Goal: Information Seeking & Learning: Learn about a topic

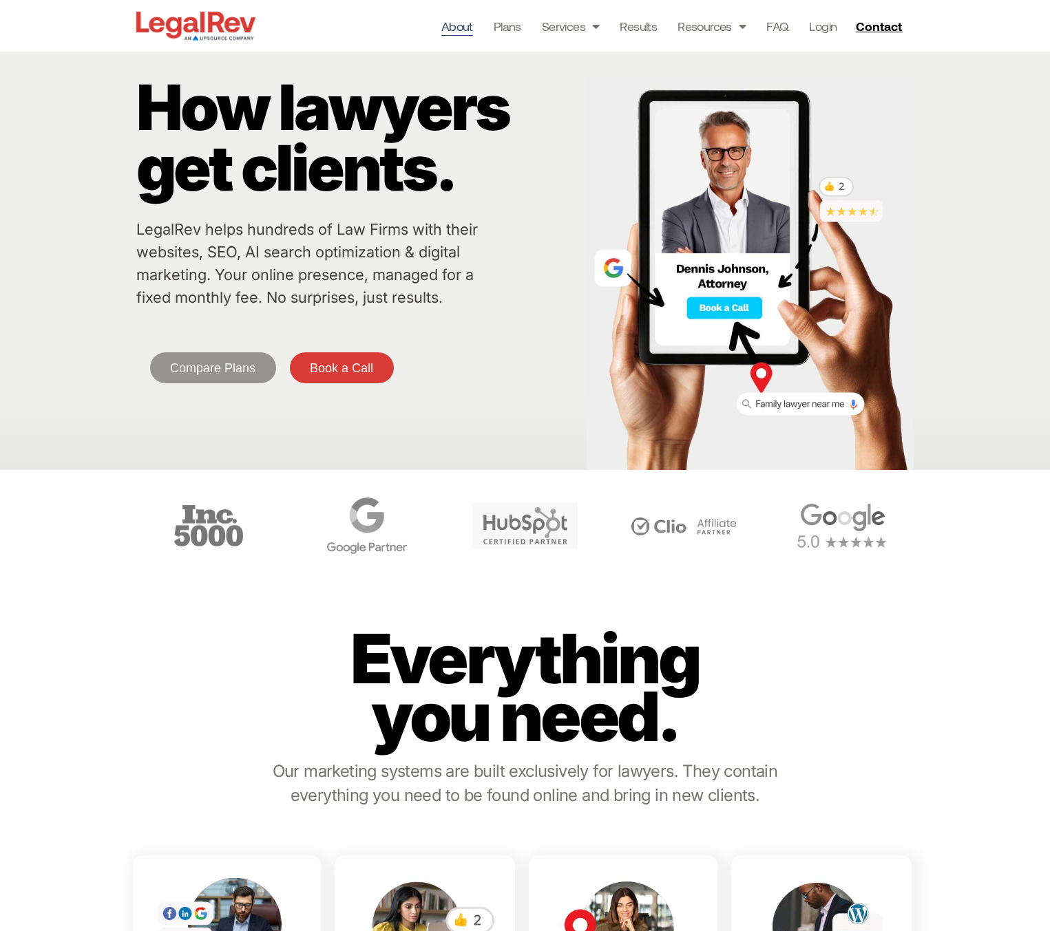
click at [461, 30] on link "About" at bounding box center [457, 26] width 32 height 19
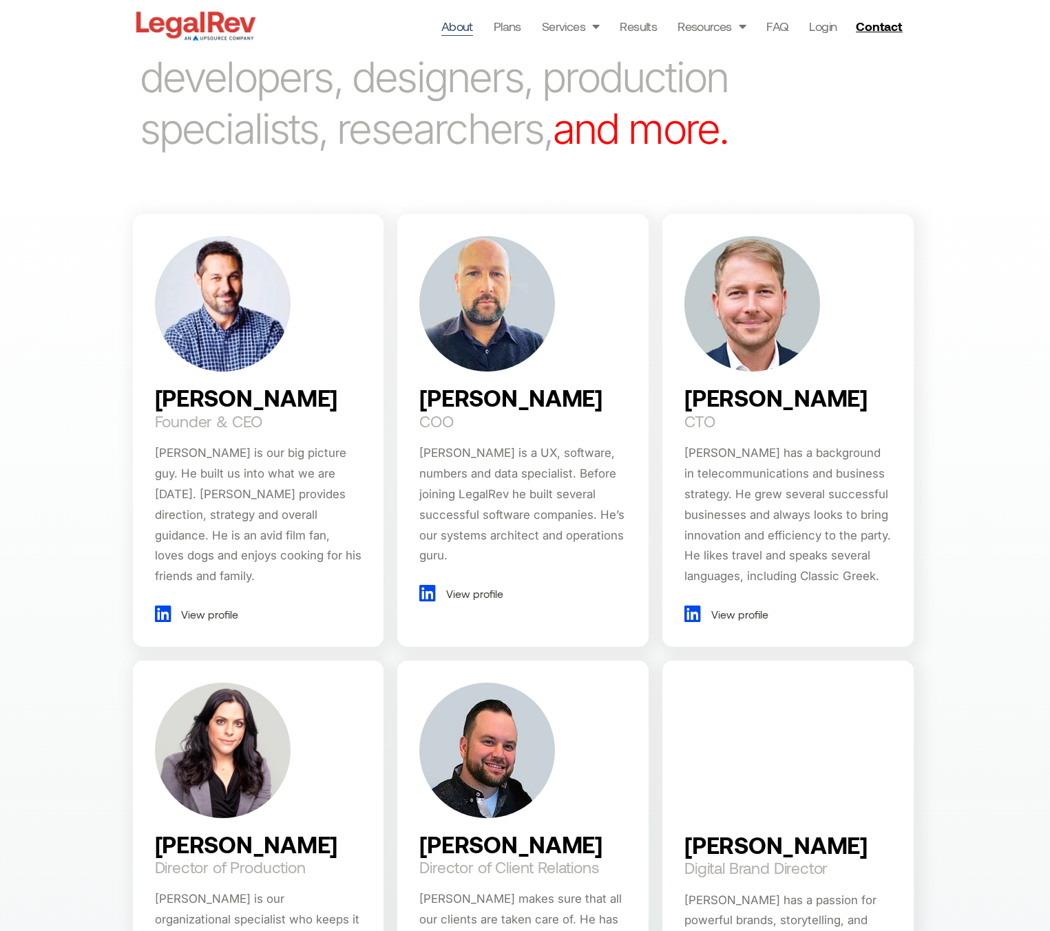
scroll to position [747, 0]
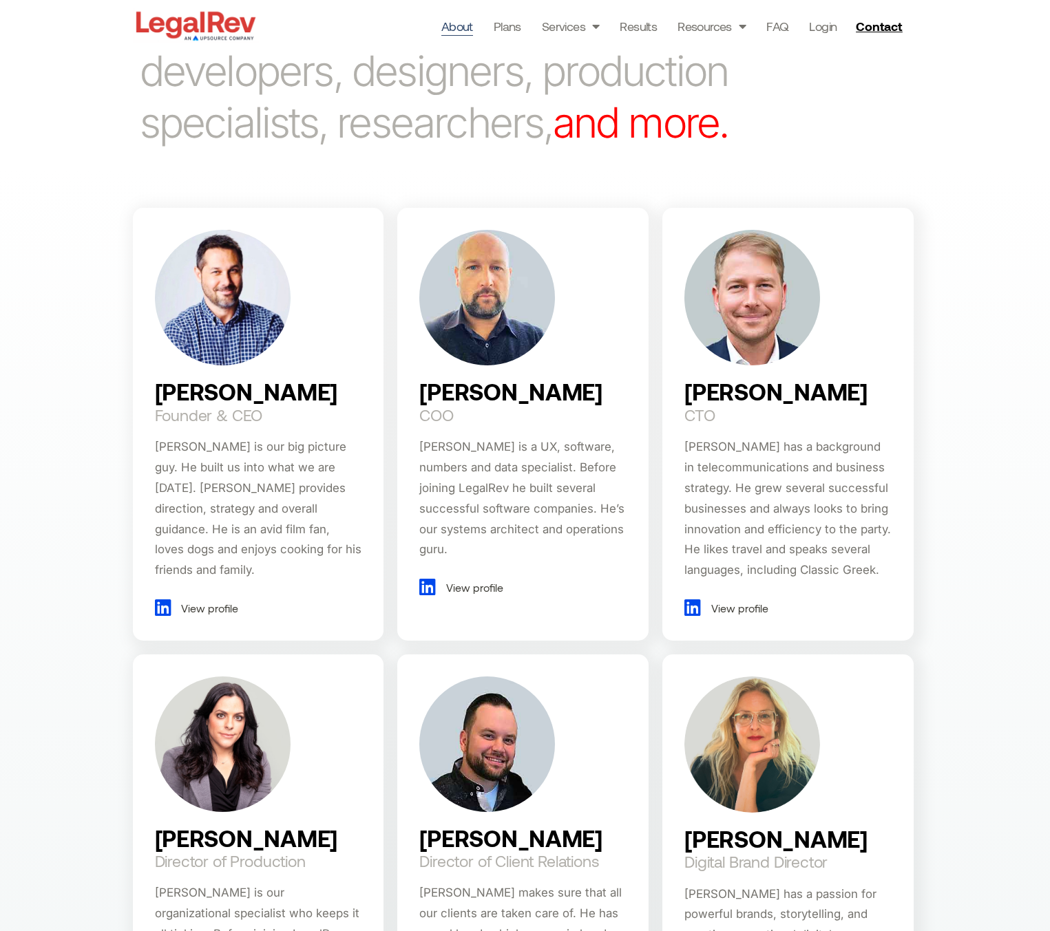
click at [220, 598] on span "View profile" at bounding box center [208, 608] width 61 height 21
click at [984, 436] on div "Darin Fenn Founder & CEO Darin is our big picture guy. He built us into what we…" at bounding box center [525, 806] width 1050 height 1270
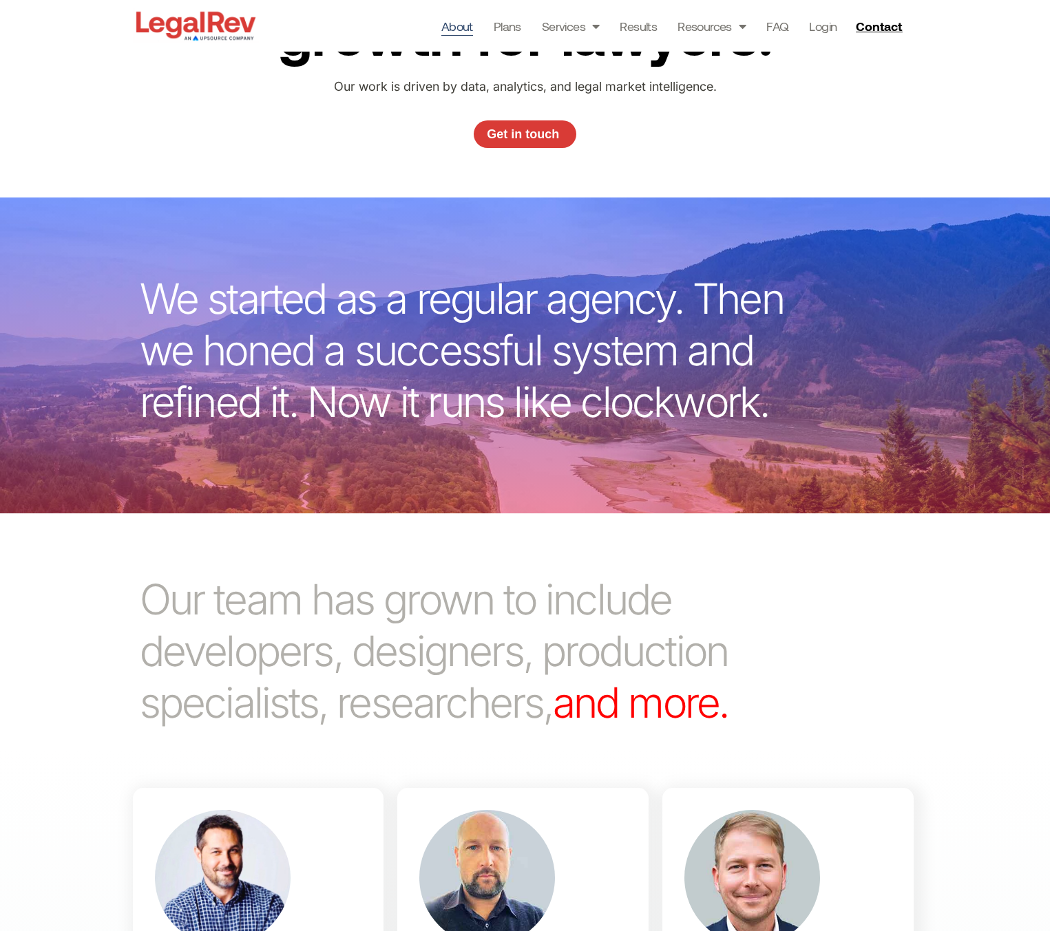
scroll to position [215, 0]
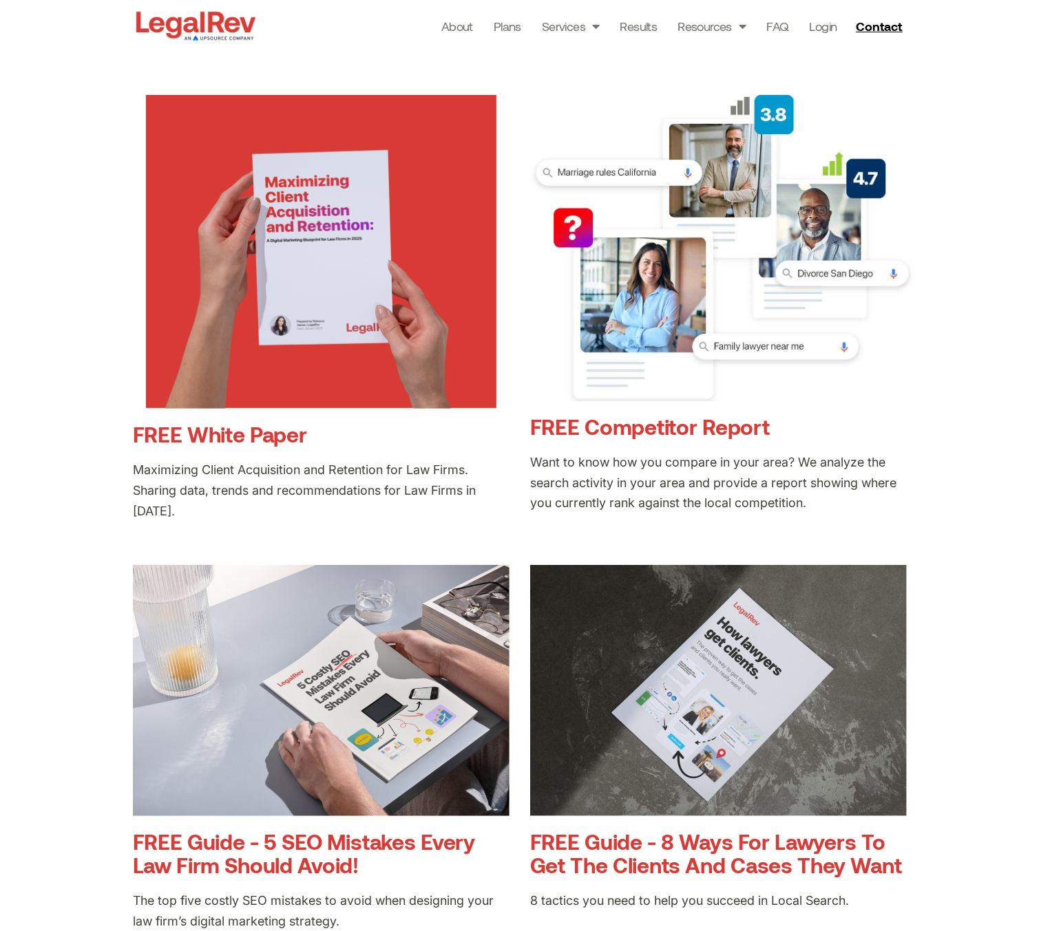
scroll to position [329, 0]
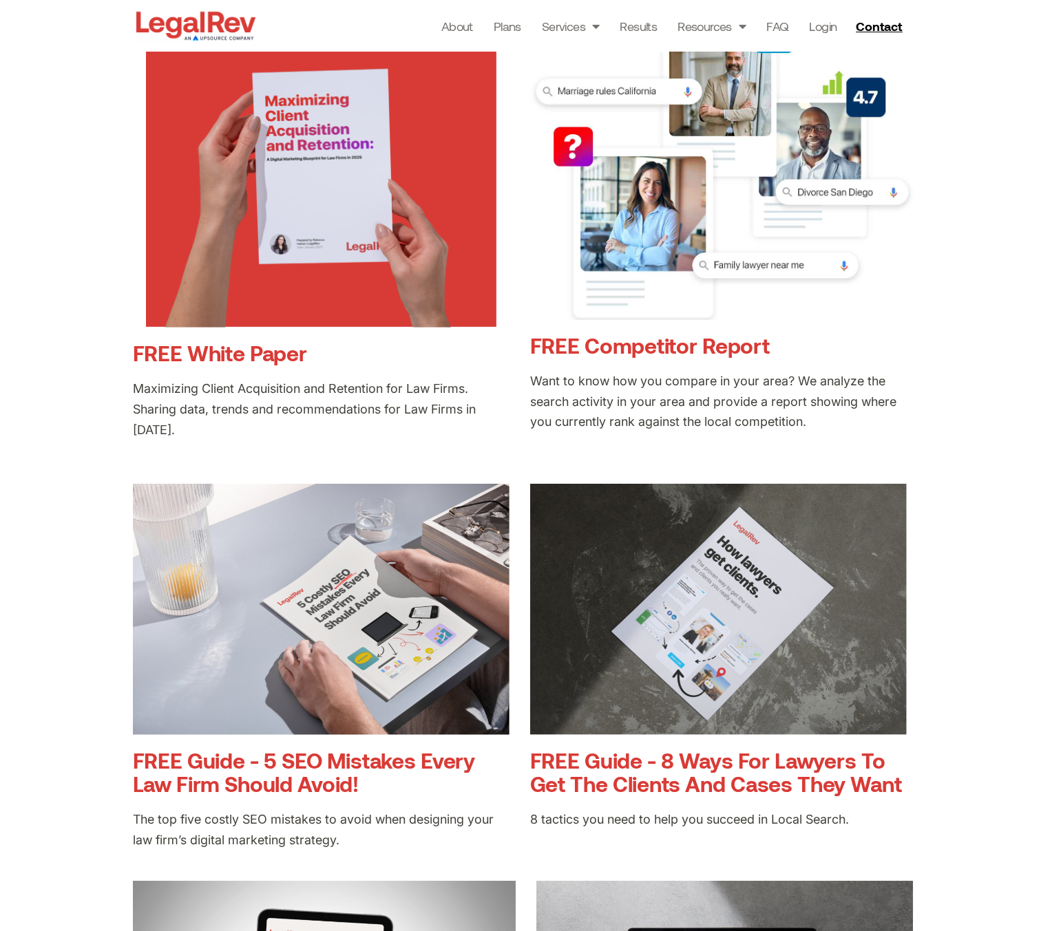
click at [270, 359] on link "FREE White Paper" at bounding box center [220, 352] width 174 height 25
click at [742, 350] on link "FREE Competitor Report" at bounding box center [649, 344] width 239 height 25
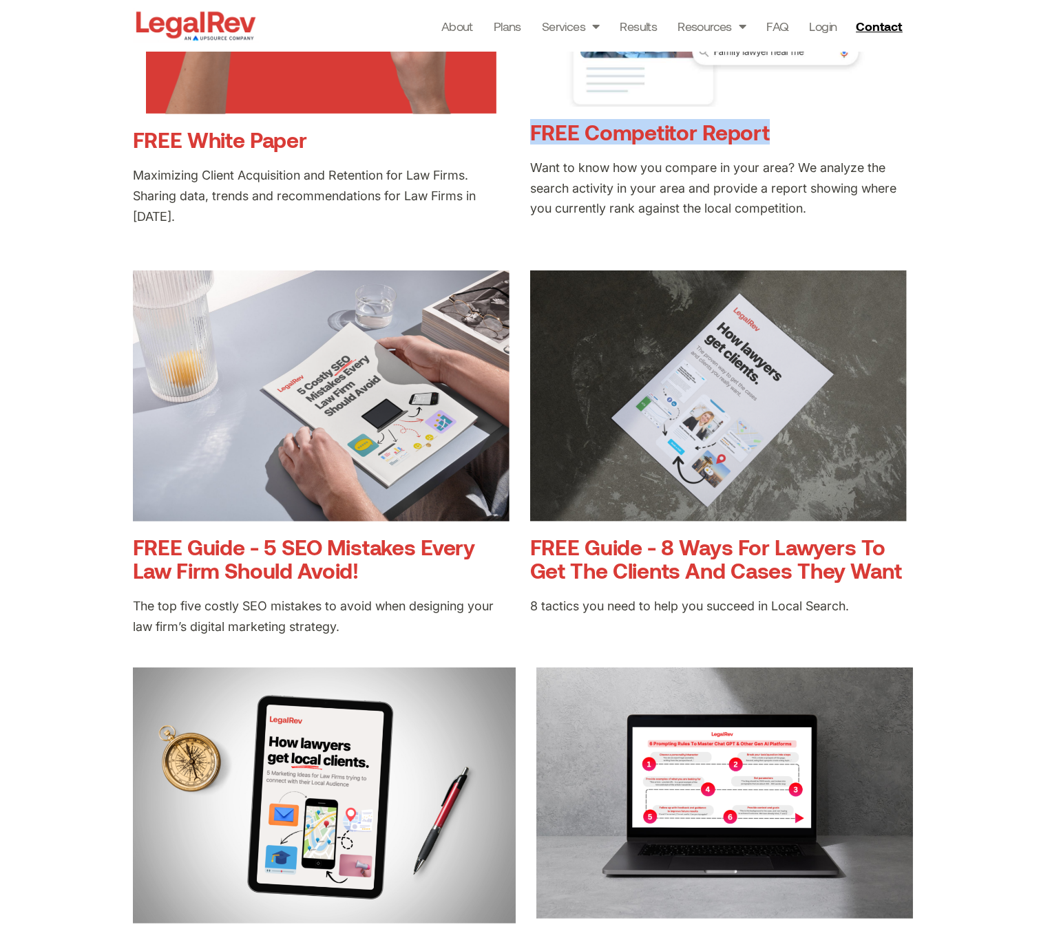
scroll to position [669, 0]
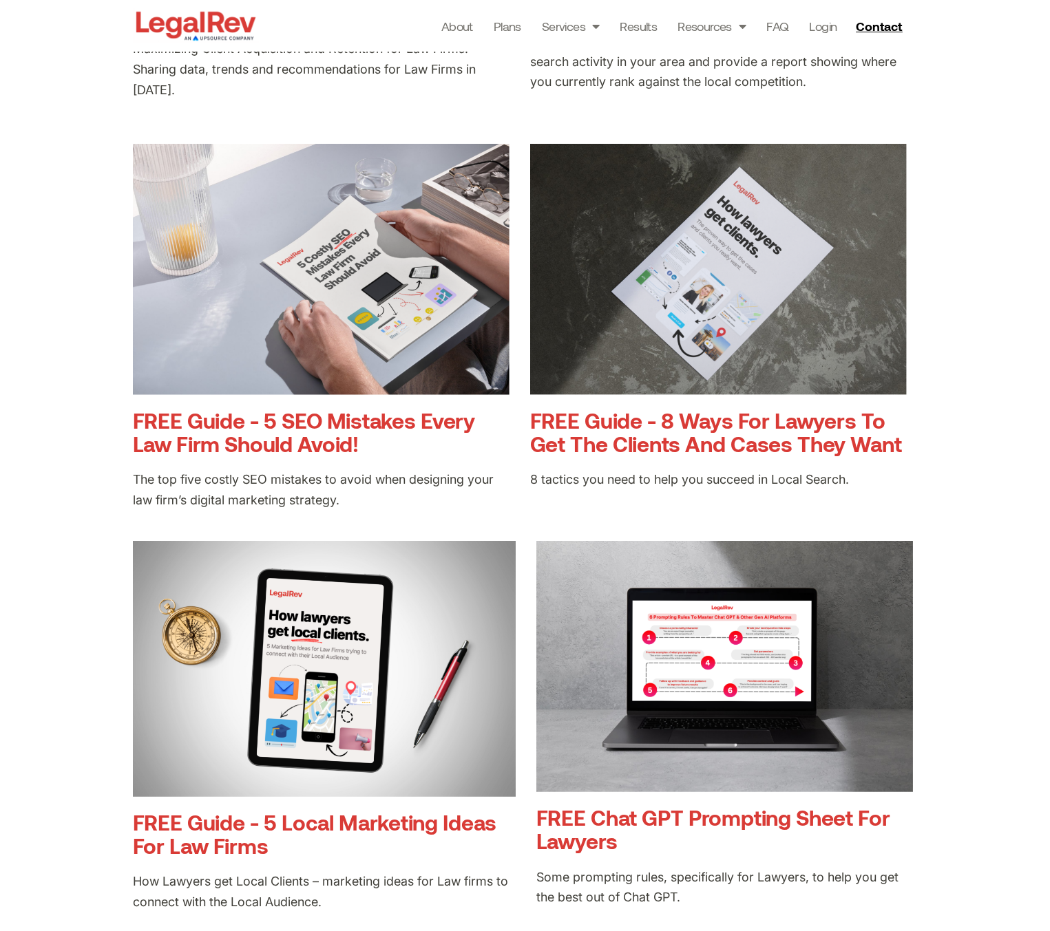
click at [326, 426] on link "FREE Guide - 5 SEO Mistakes Every Law Firm Should Avoid!" at bounding box center [304, 431] width 342 height 49
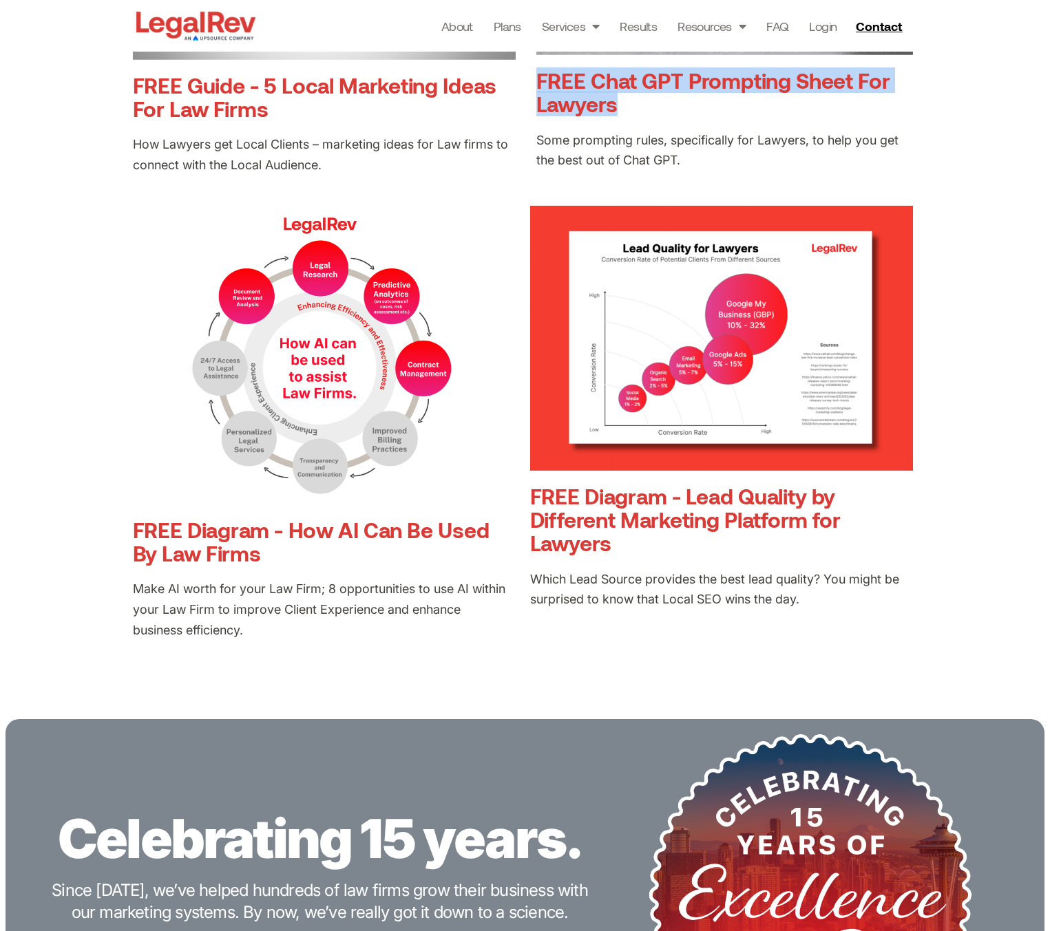
scroll to position [1429, 0]
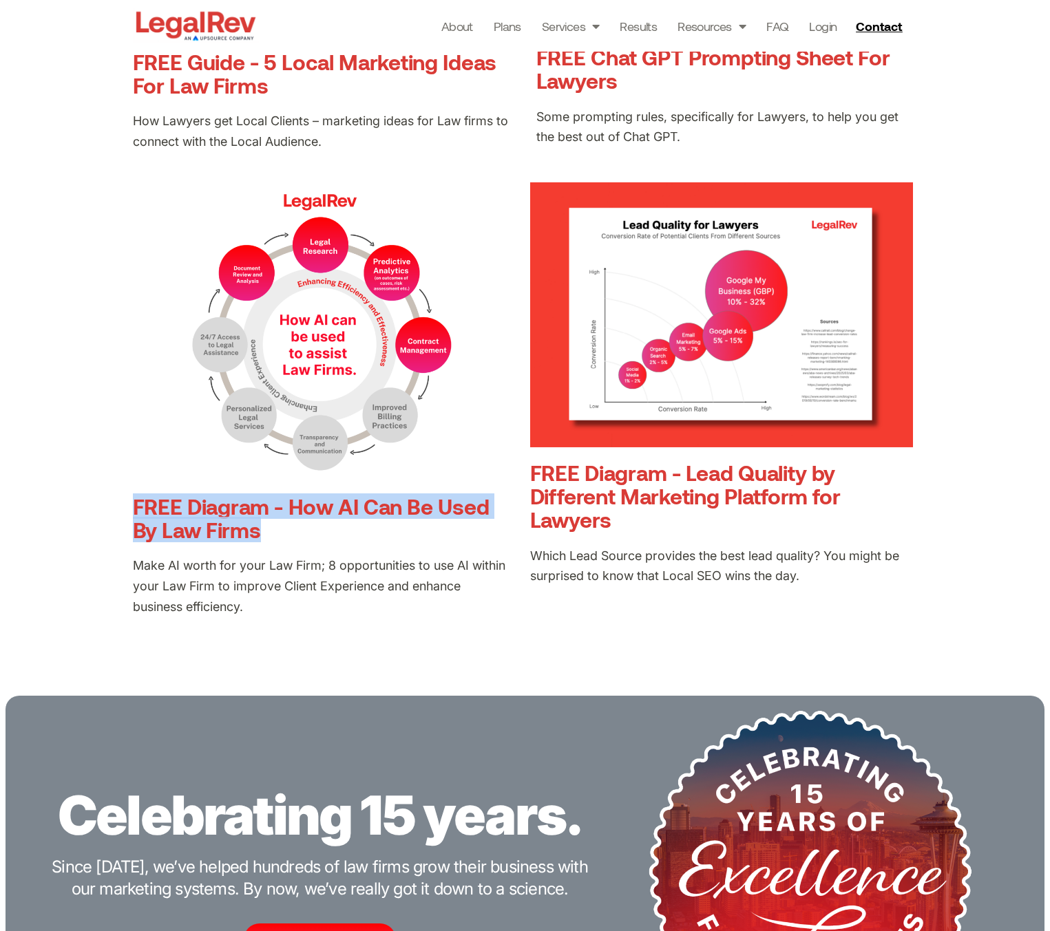
click at [373, 509] on link "FREE Diagram - How AI Can Be Used By Law Firms" at bounding box center [311, 517] width 356 height 49
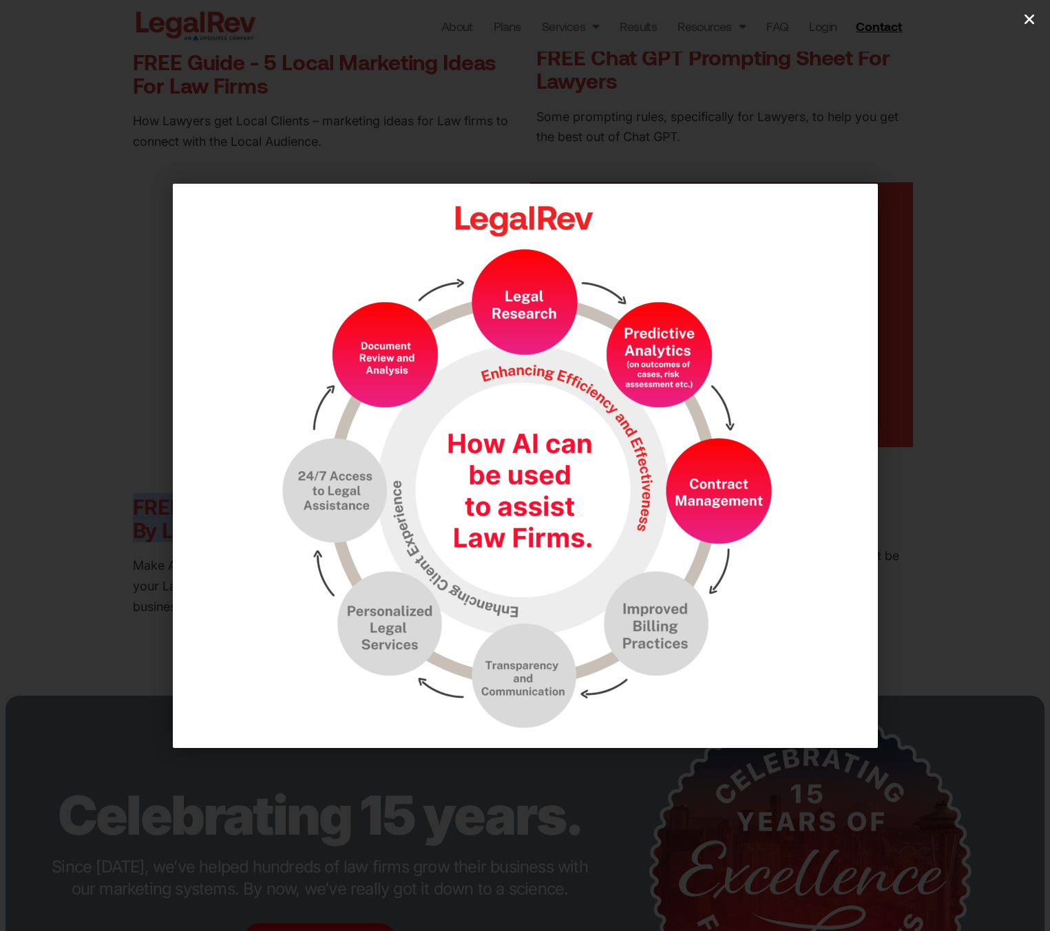
click at [1041, 21] on header at bounding box center [525, 14] width 1050 height 28
click at [1037, 21] on link "Close (Esc)" at bounding box center [1029, 19] width 21 height 21
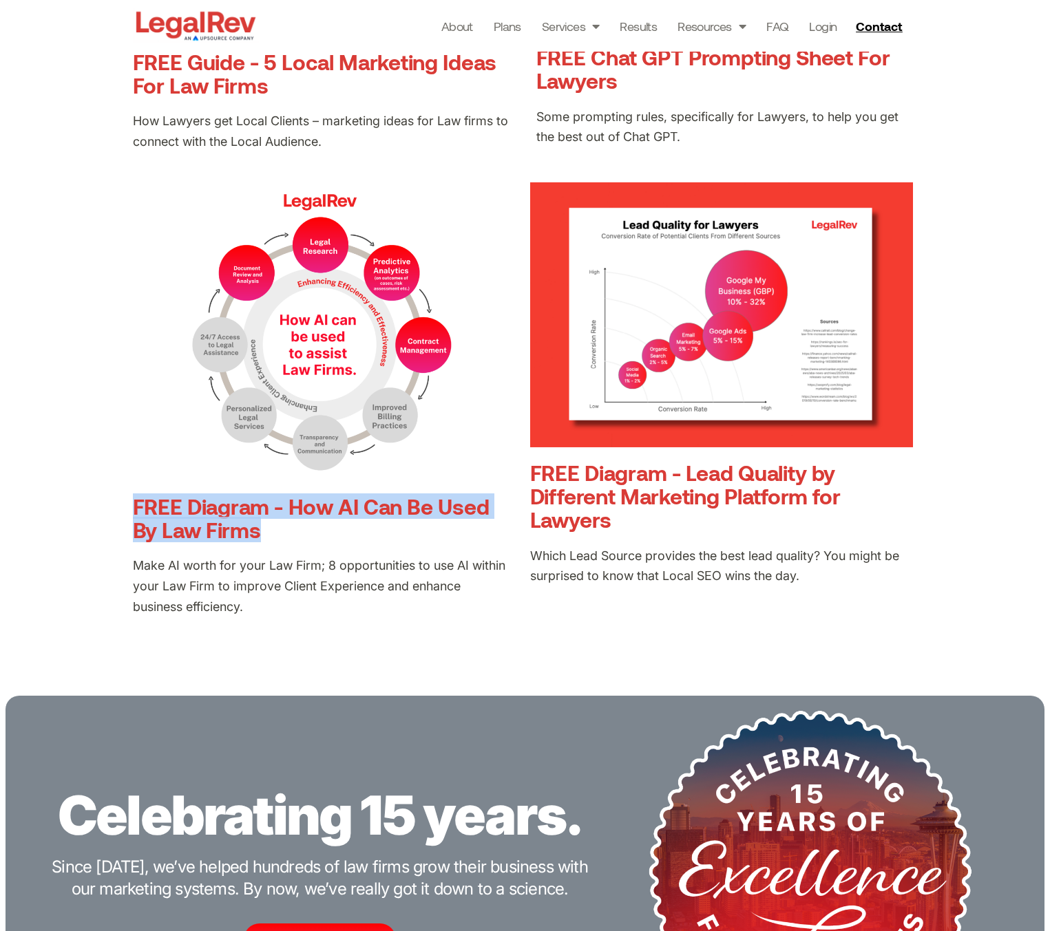
click at [762, 476] on link "FREE Diagram - Lead Quality by Different Marketing Platform for Lawyers" at bounding box center [685, 496] width 310 height 72
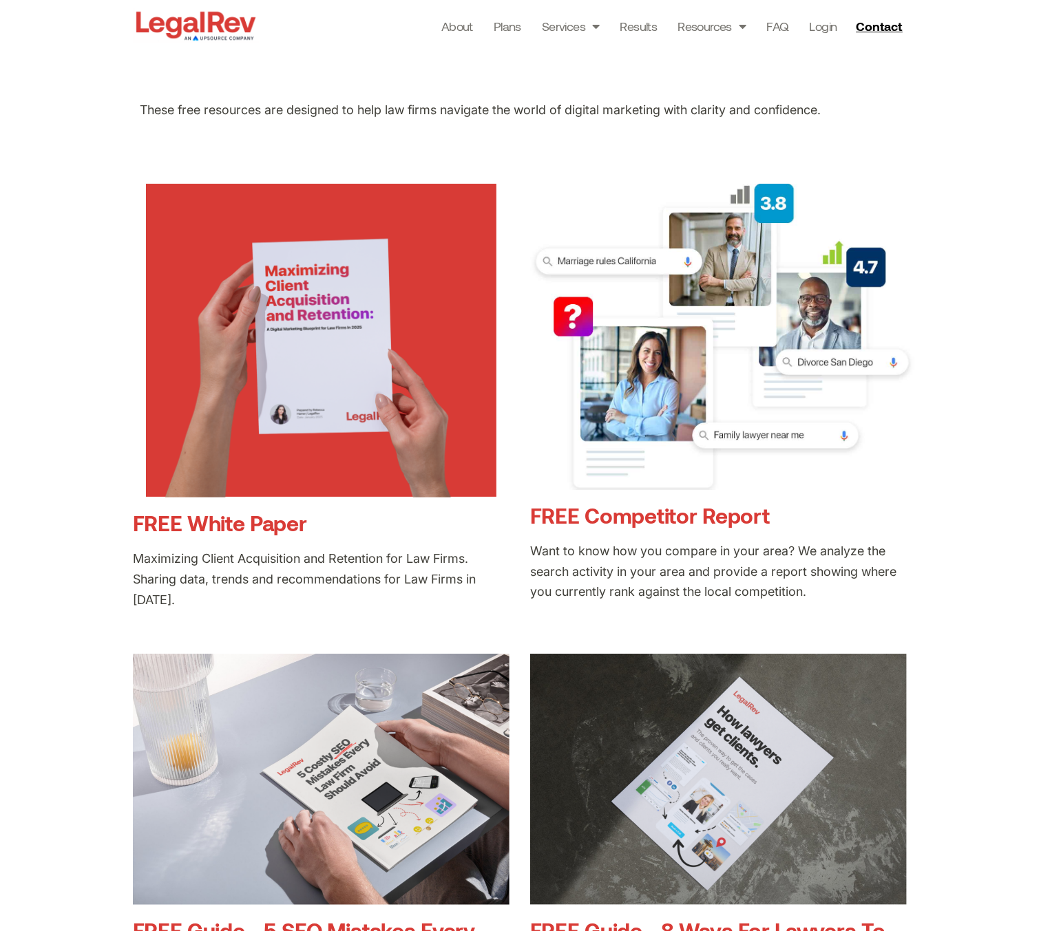
scroll to position [0, 0]
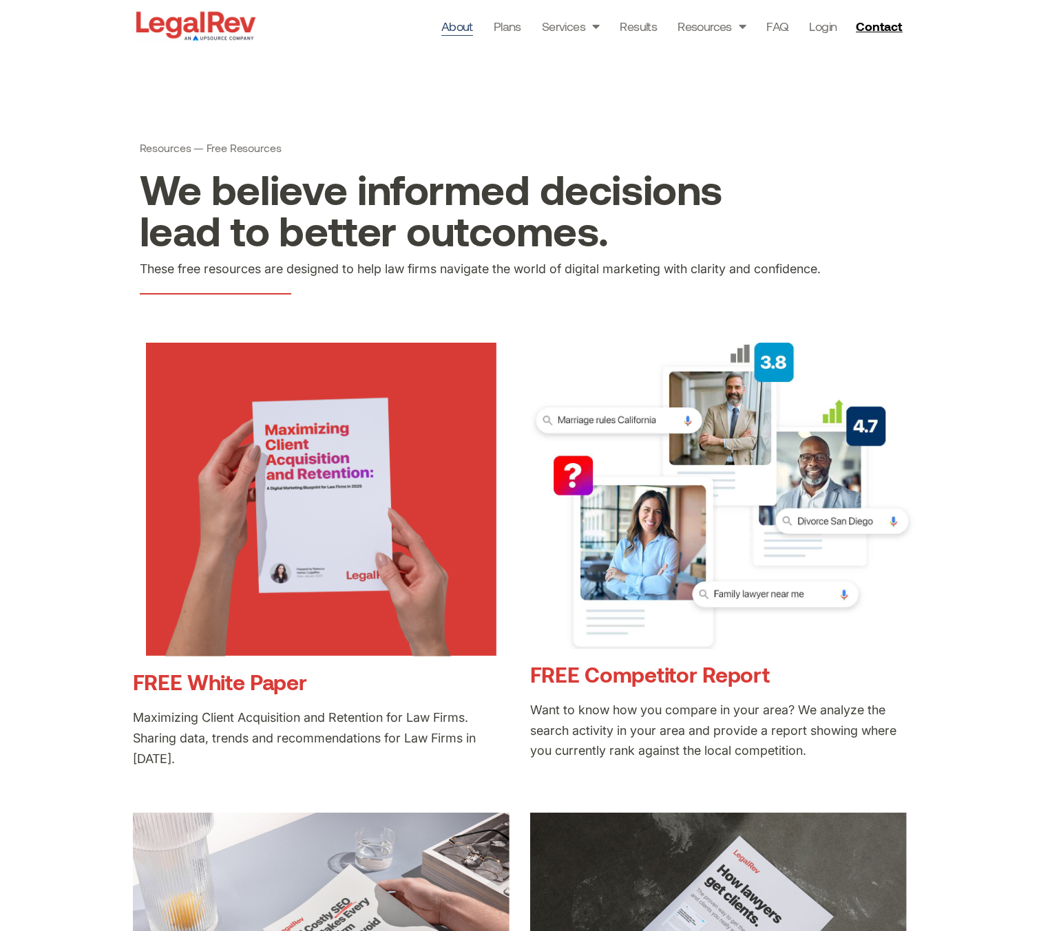
click at [464, 30] on link "About" at bounding box center [457, 26] width 32 height 19
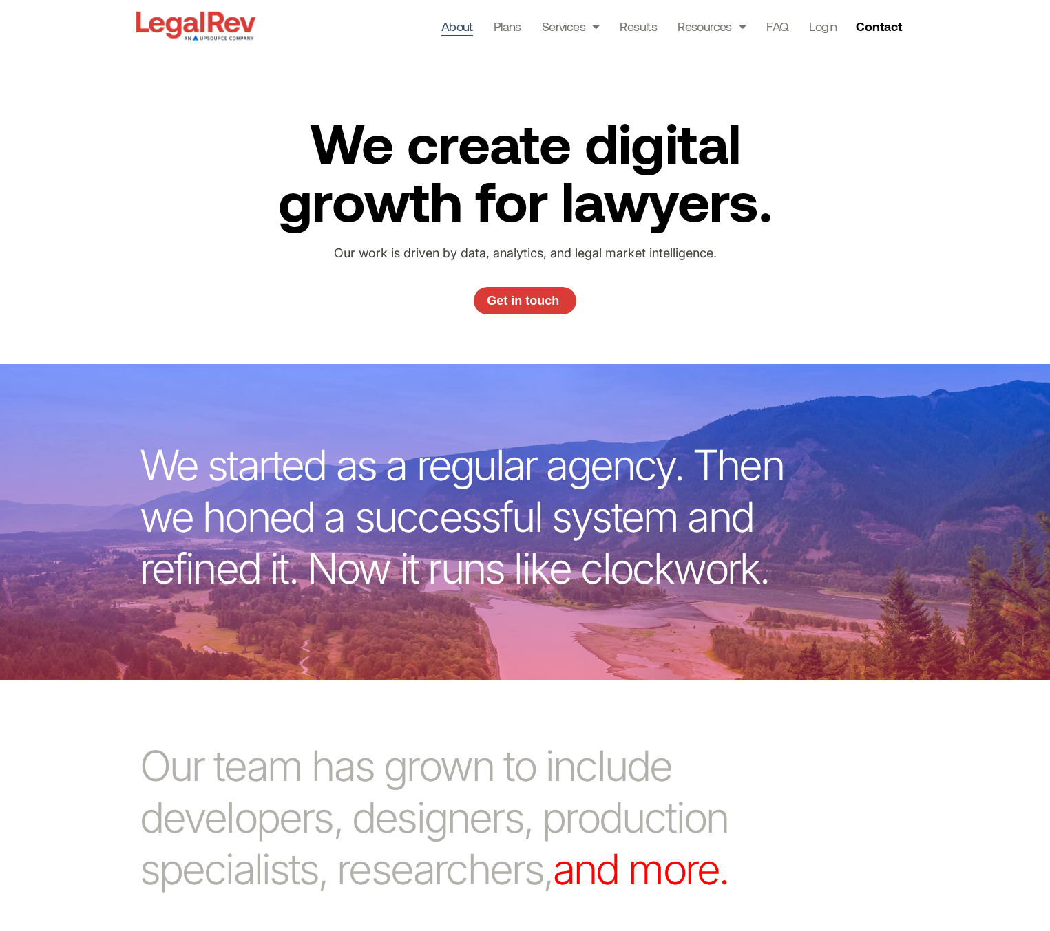
drag, startPoint x: 748, startPoint y: 257, endPoint x: 332, endPoint y: 257, distance: 416.4
click at [332, 257] on p "Our work is driven by data, analytics, and legal market intelligence." at bounding box center [524, 253] width 455 height 21
copy p "Our work is driven by data, analytics, and legal market intelligence."
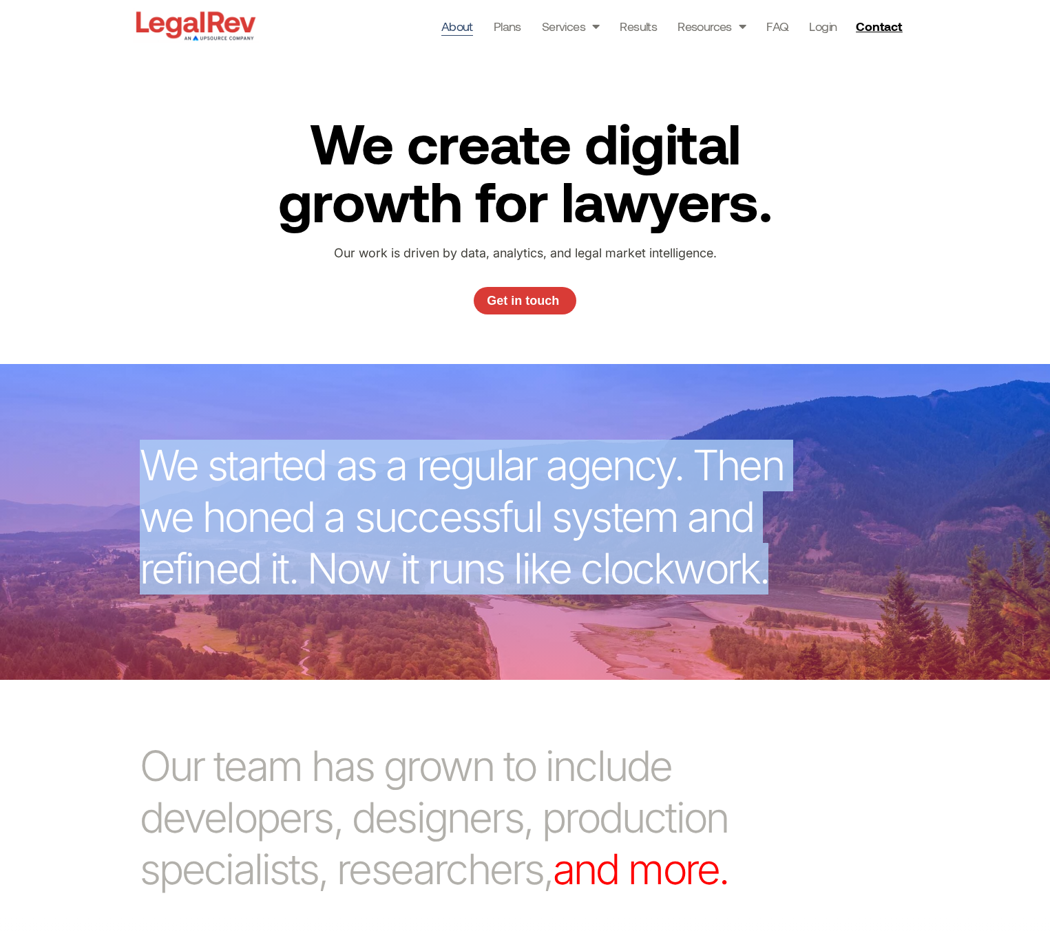
drag, startPoint x: 142, startPoint y: 473, endPoint x: 771, endPoint y: 581, distance: 637.6
click at [771, 581] on p "We started as a regular agency. Then we honed a successful system and refined i…" at bounding box center [474, 517] width 668 height 155
copy p "We started as a regular agency. Then we honed a successful system and refined i…"
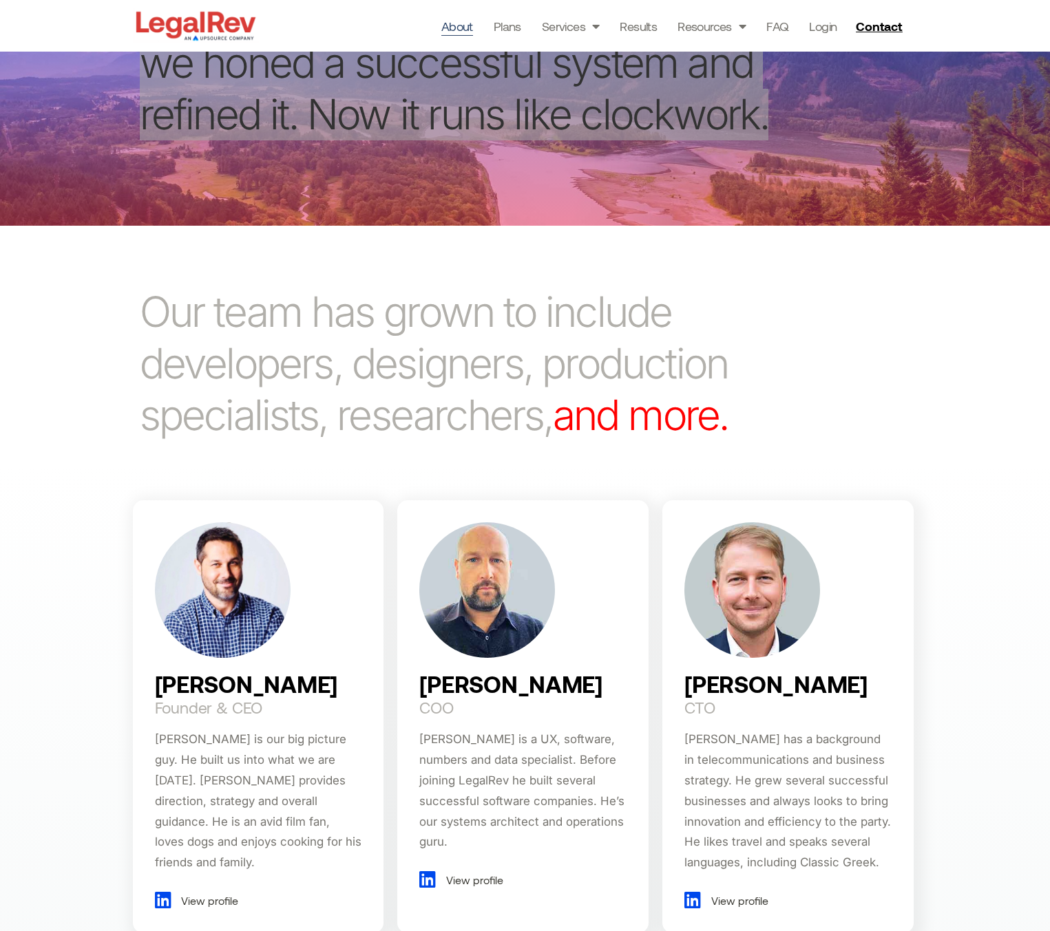
scroll to position [550, 0]
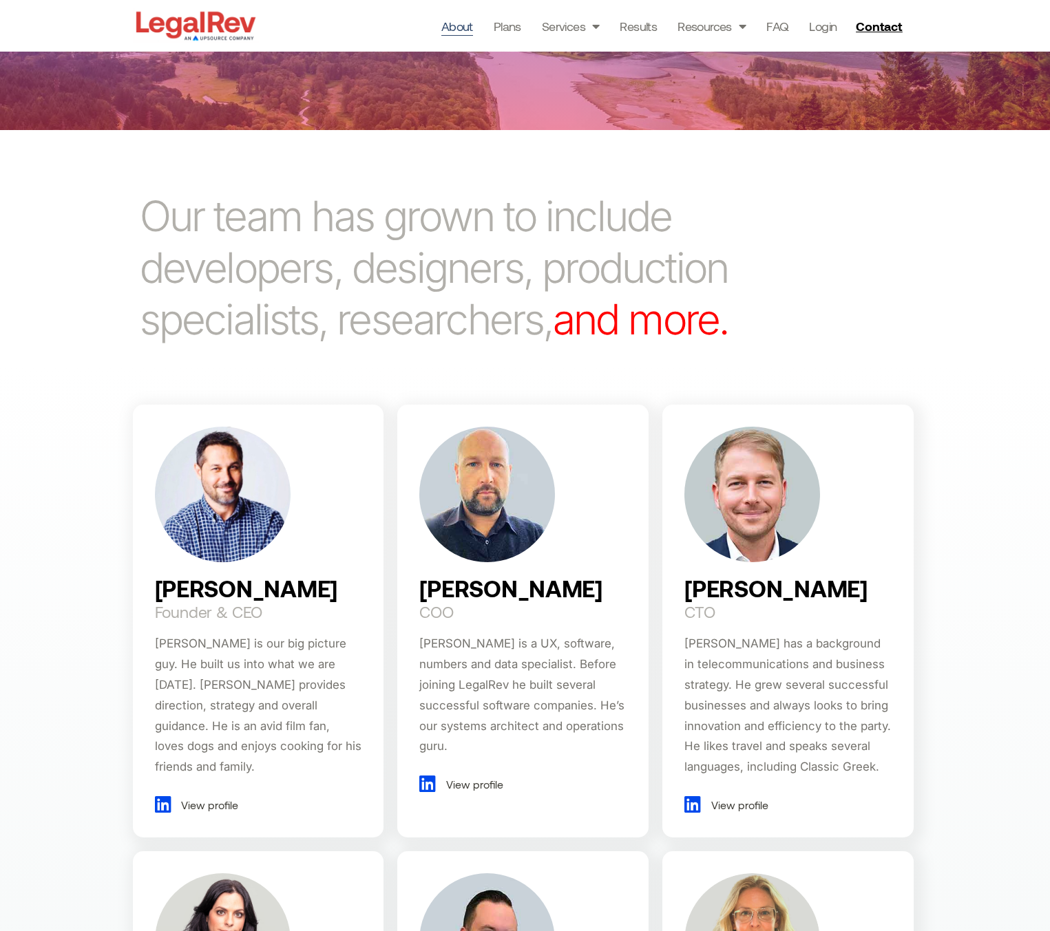
drag, startPoint x: 146, startPoint y: 219, endPoint x: 756, endPoint y: 315, distance: 617.9
click at [756, 315] on p "Our team has grown to include developers, designers, production specialists, re…" at bounding box center [456, 268] width 632 height 155
copy p "Our team has grown to include developers, designers, production specialists, re…"
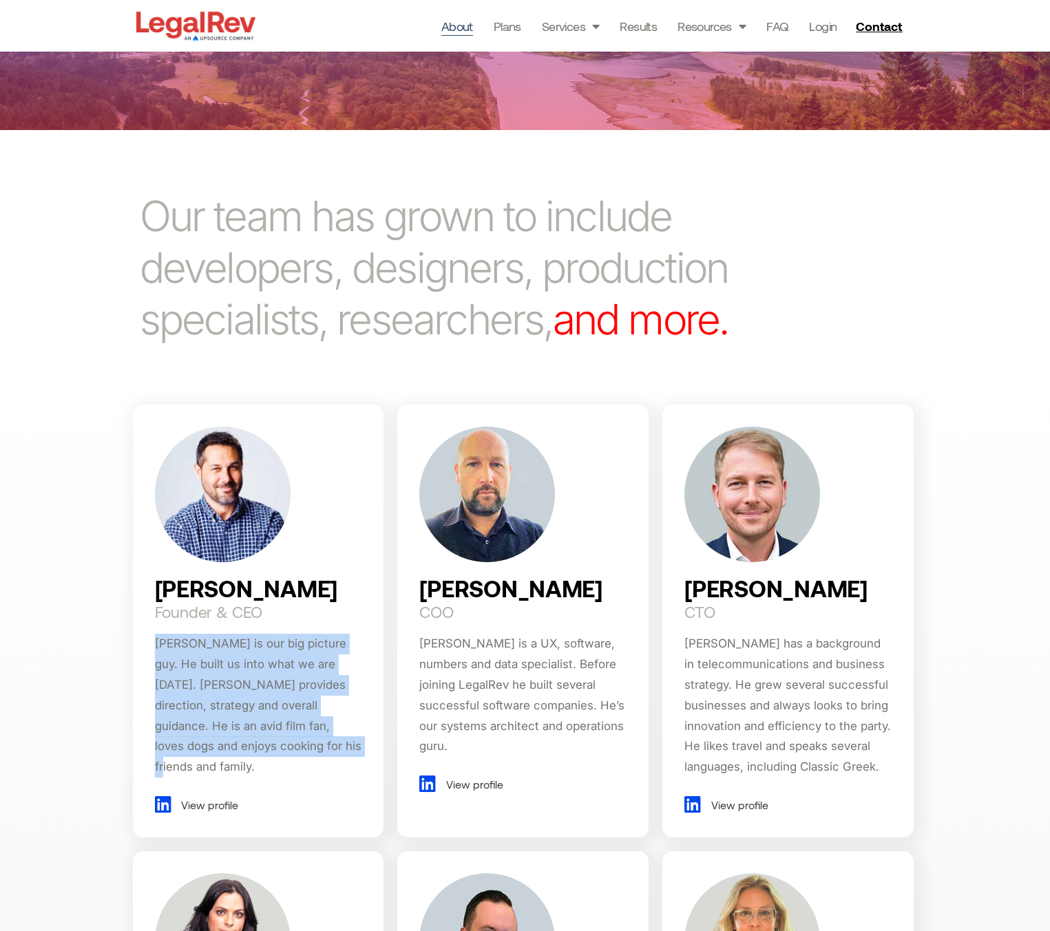
drag, startPoint x: 301, startPoint y: 743, endPoint x: 149, endPoint y: 652, distance: 177.2
click at [149, 652] on div "Darin Fenn Founder & CEO Darin is our big picture guy. He built us into what we…" at bounding box center [258, 621] width 251 height 432
copy span "Darin is our big picture guy. He built us into what we are today. Darin provide…"
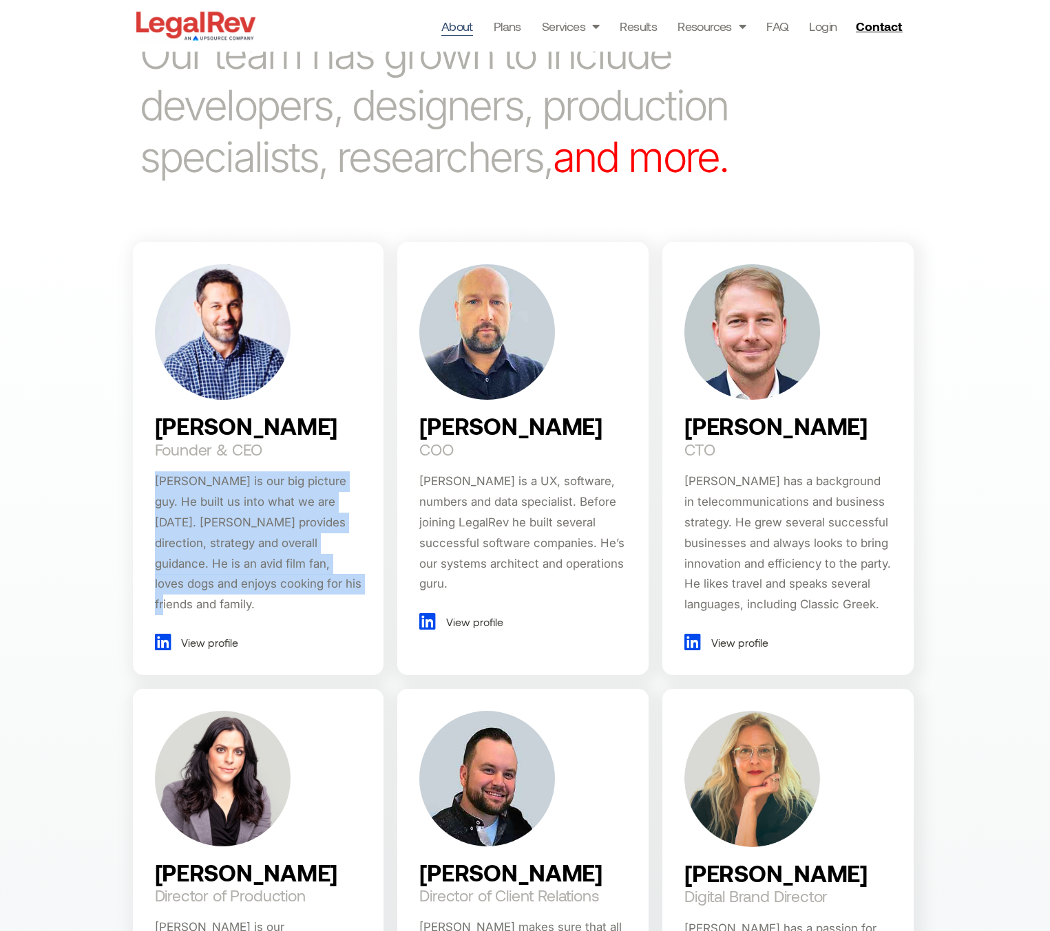
scroll to position [789, 0]
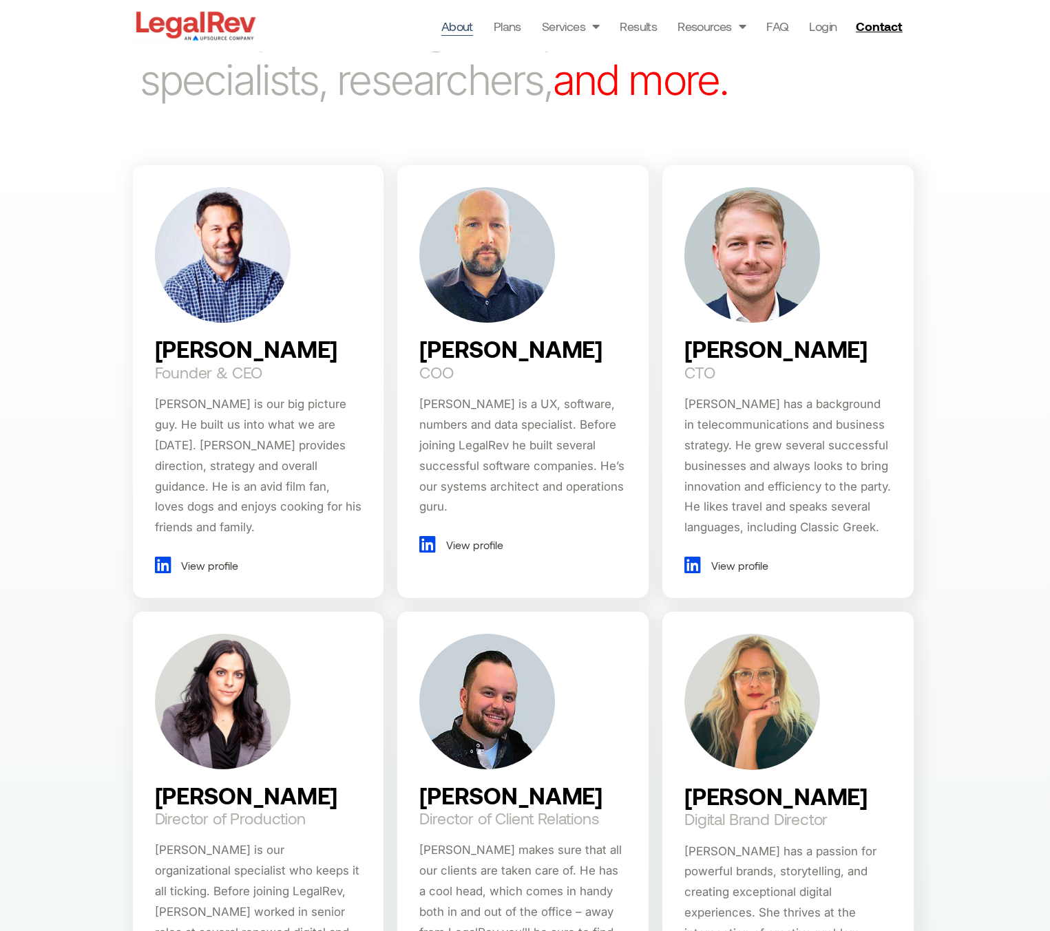
click at [982, 428] on div "Darin Fenn Founder & CEO Darin is our big picture guy. He built us into what we…" at bounding box center [525, 763] width 1050 height 1270
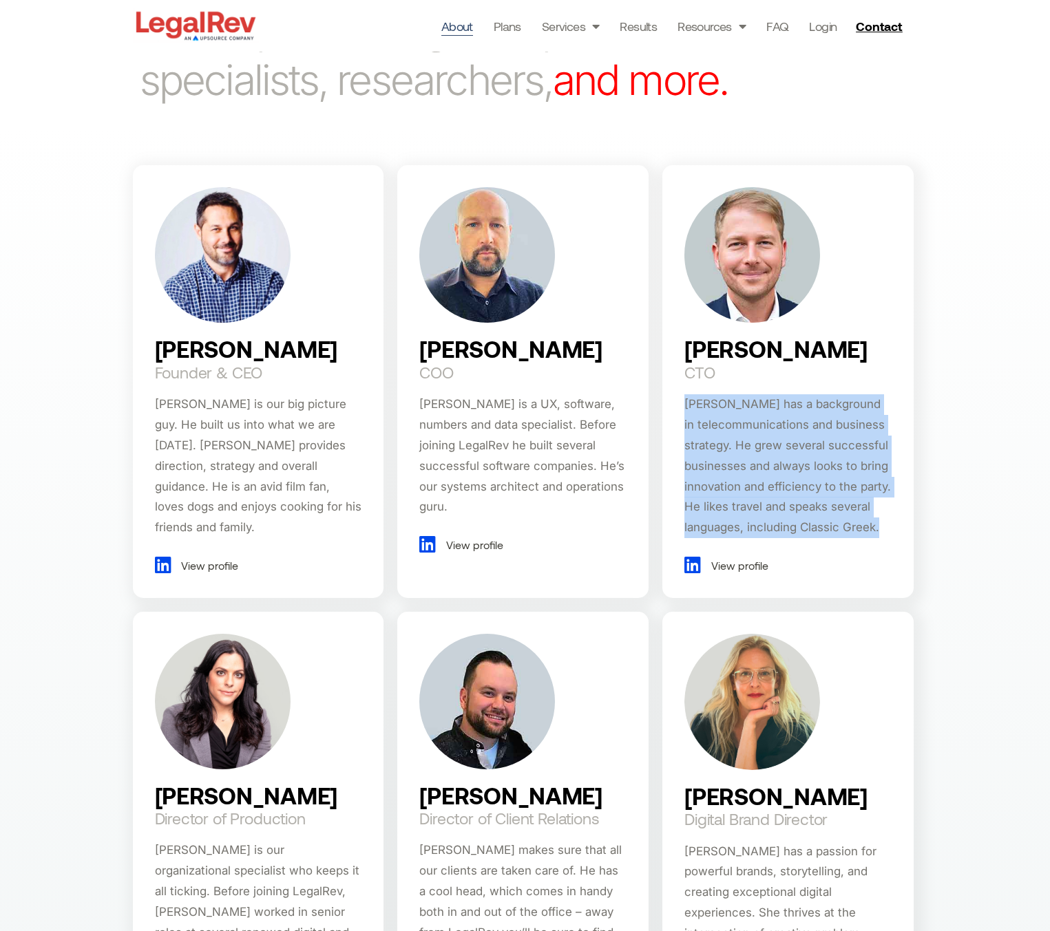
click at [982, 428] on div "Darin Fenn Founder & CEO Darin is our big picture guy. He built us into what we…" at bounding box center [525, 763] width 1050 height 1270
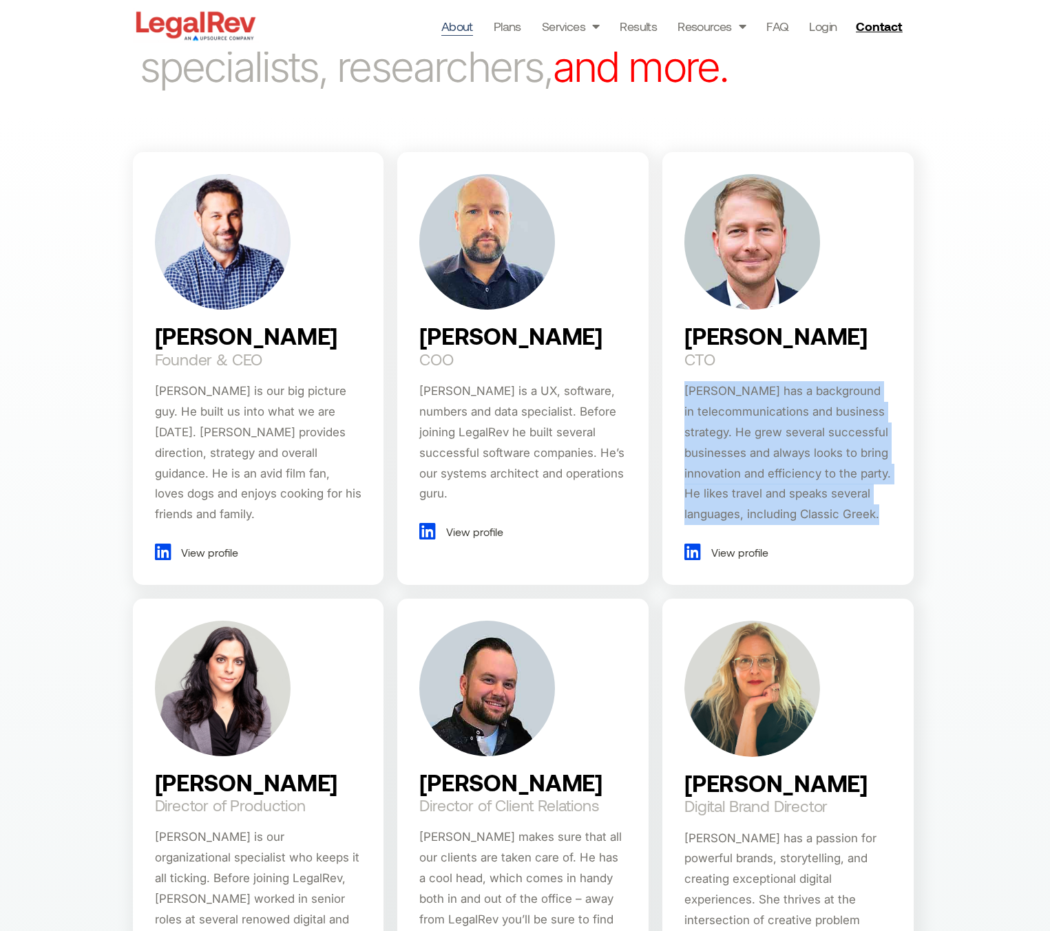
scroll to position [768, 0]
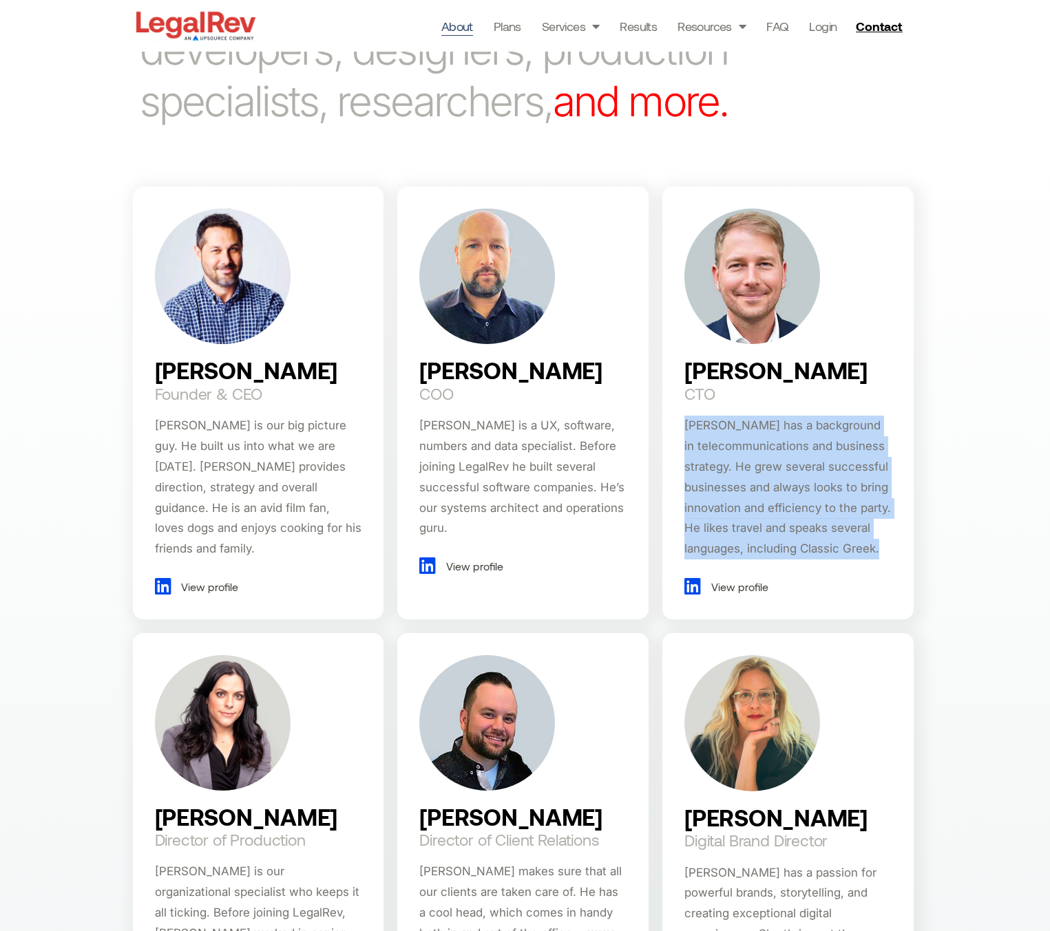
click at [982, 428] on div "Darin Fenn Founder & CEO Darin is our big picture guy. He built us into what we…" at bounding box center [525, 784] width 1050 height 1270
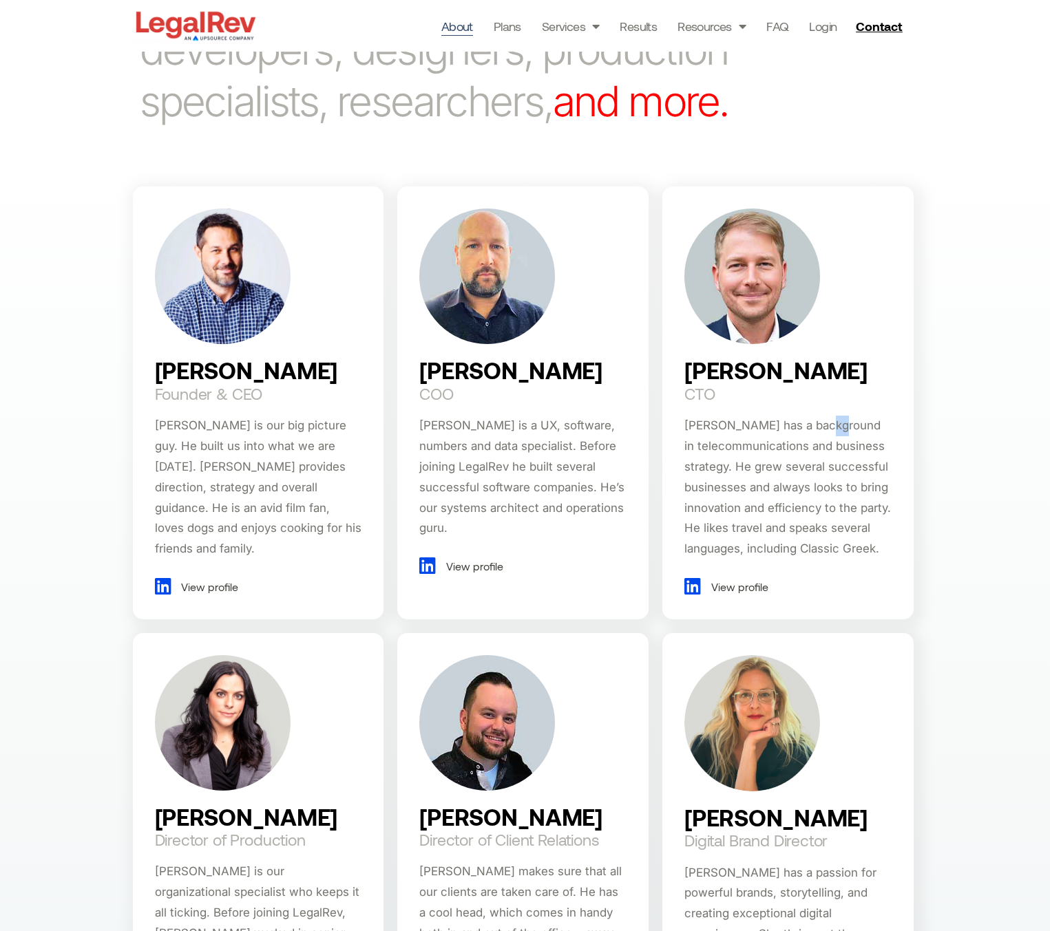
click at [982, 428] on div "Darin Fenn Founder & CEO Darin is our big picture guy. He built us into what we…" at bounding box center [525, 784] width 1050 height 1270
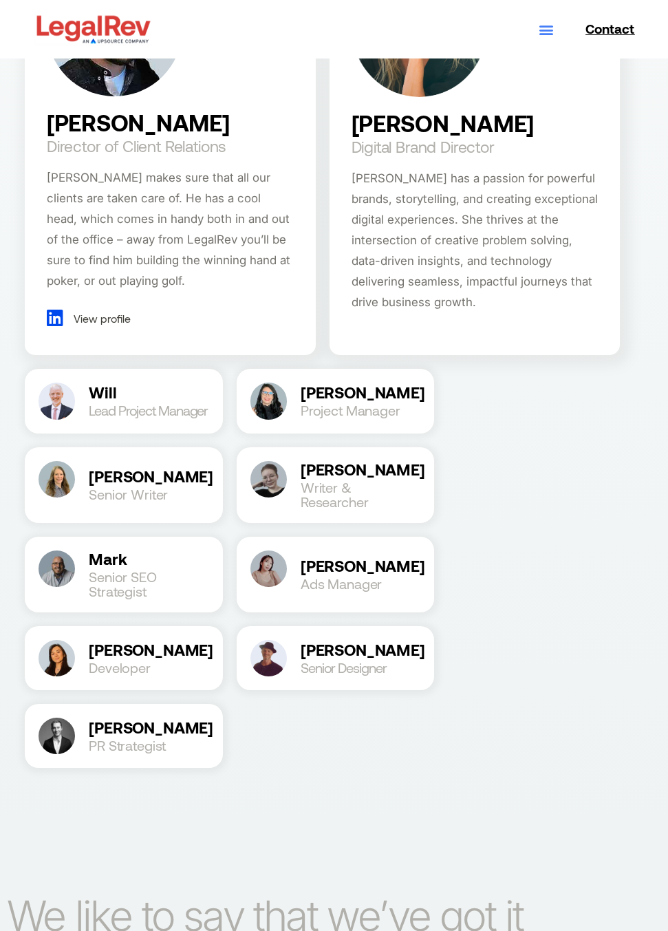
scroll to position [2149, 0]
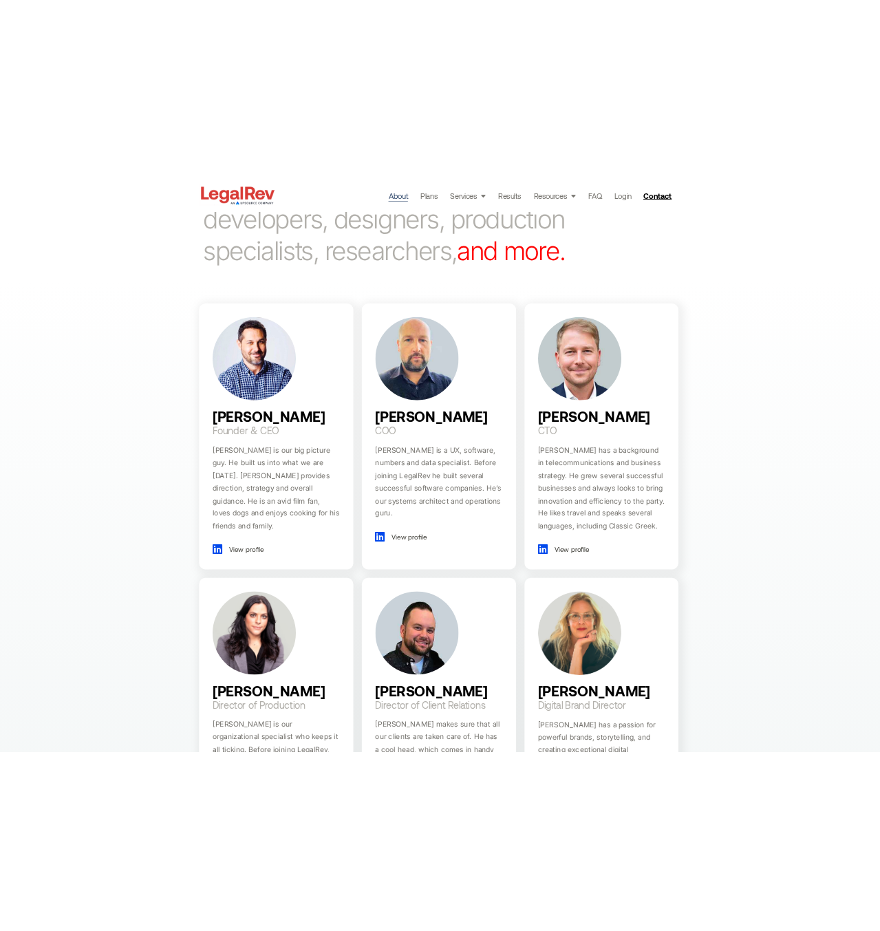
scroll to position [775, 0]
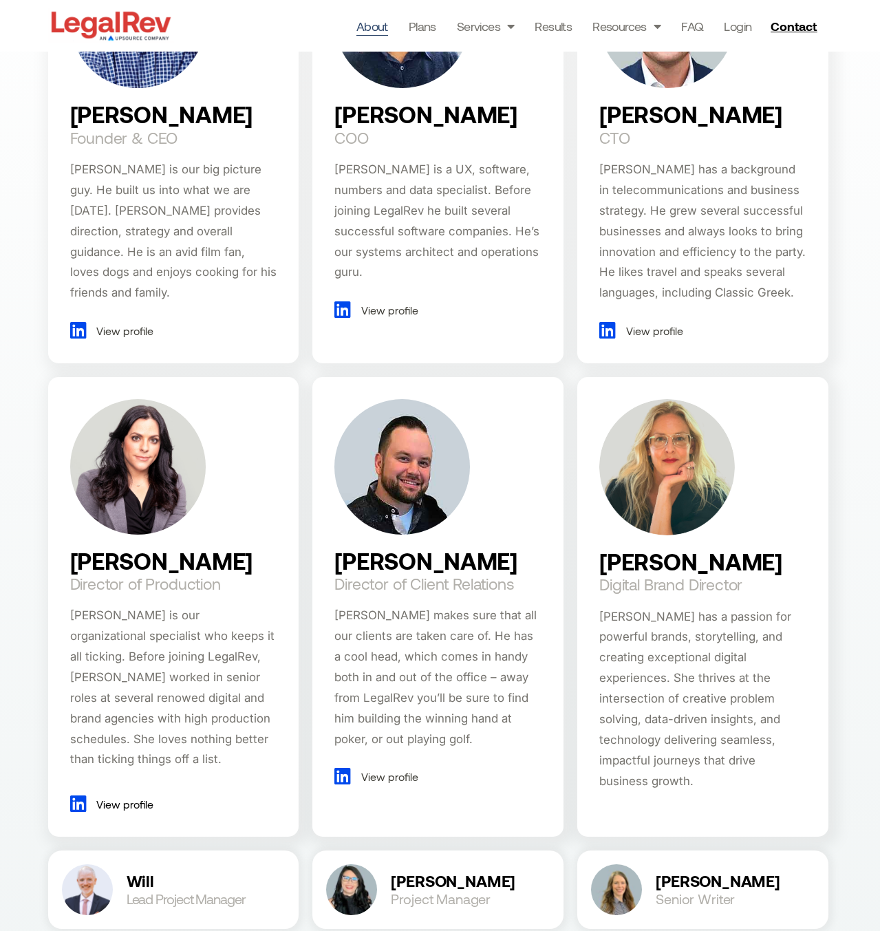
scroll to position [921, 0]
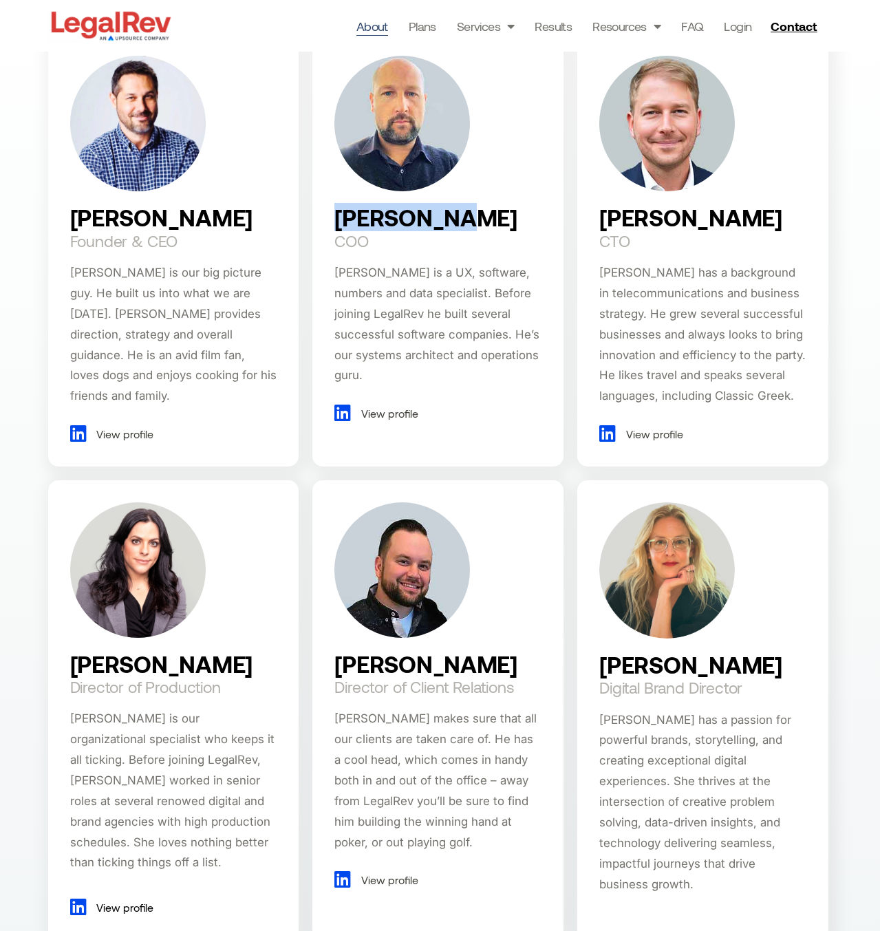
drag, startPoint x: 418, startPoint y: 221, endPoint x: 423, endPoint y: 241, distance: 20.4
click at [345, 223] on div "Robin Fenn COO Robin is a UX, software, numbers and data specialist. Before joi…" at bounding box center [437, 250] width 251 height 432
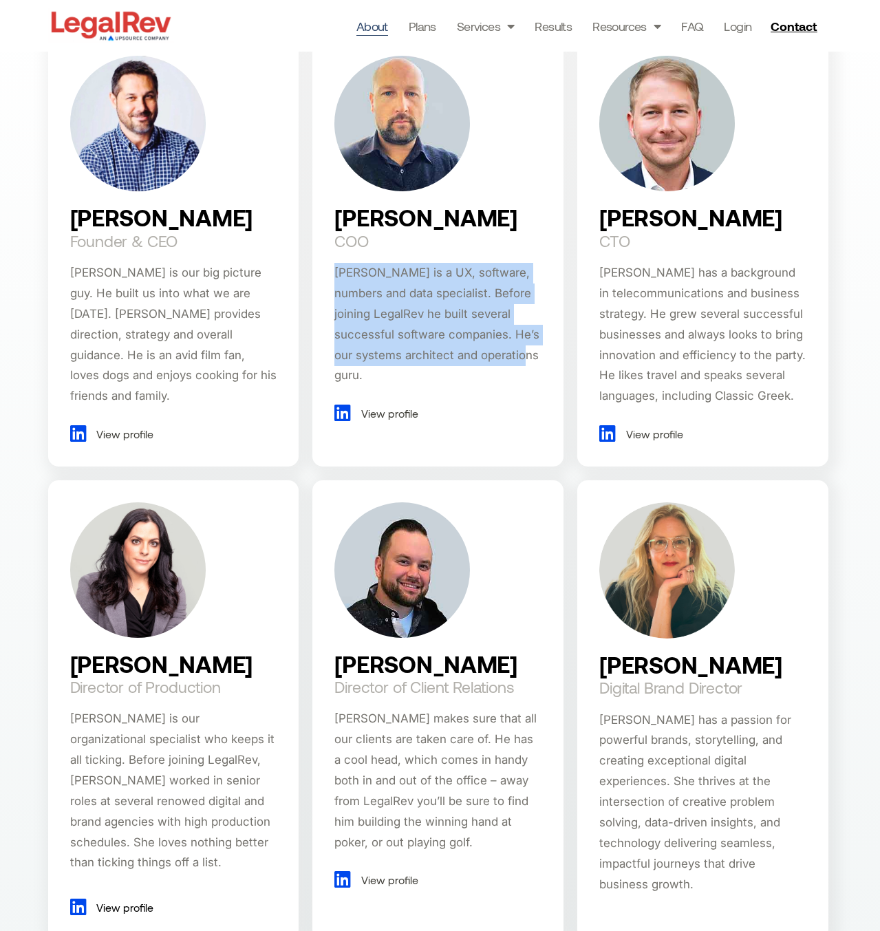
drag, startPoint x: 383, startPoint y: 377, endPoint x: 326, endPoint y: 275, distance: 116.4
click at [326, 275] on div "Robin Fenn COO Robin is a UX, software, numbers and data specialist. Before joi…" at bounding box center [437, 250] width 251 height 432
copy span "[PERSON_NAME] is a UX, software, numbers and data specialist. Before joining Le…"
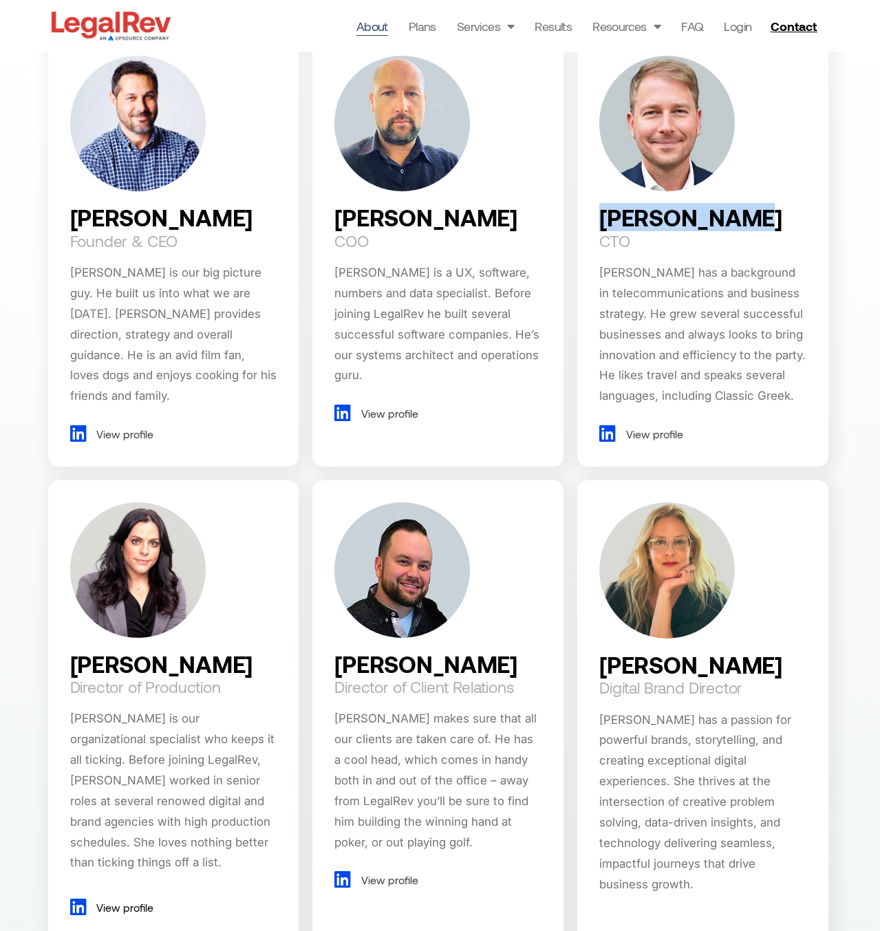
drag, startPoint x: 763, startPoint y: 219, endPoint x: 604, endPoint y: 222, distance: 159.0
click at [604, 222] on div "Chris Bardos CTO Chris has a background in telecommunications and business stra…" at bounding box center [702, 250] width 251 height 432
copy h2 "[PERSON_NAME]"
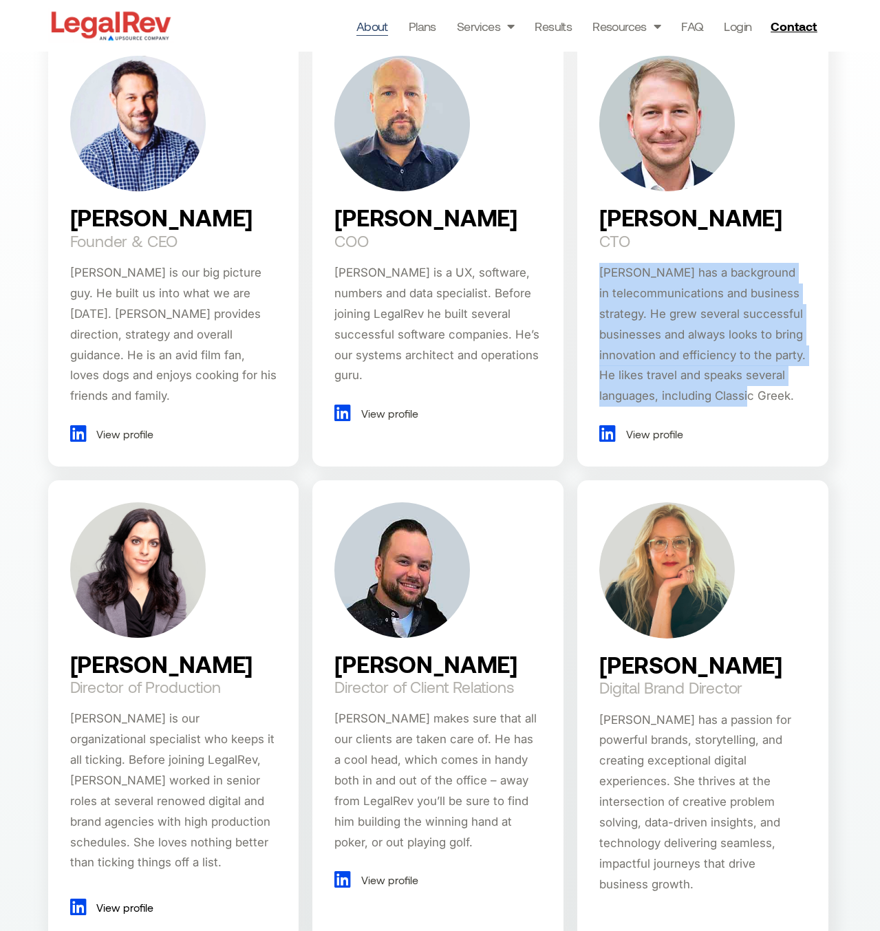
drag, startPoint x: 798, startPoint y: 396, endPoint x: 591, endPoint y: 278, distance: 238.2
click at [591, 278] on div "Chris Bardos CTO Chris has a background in telecommunications and business stra…" at bounding box center [702, 250] width 251 height 432
copy span "[PERSON_NAME] has a background in telecommunications and business strategy. He …"
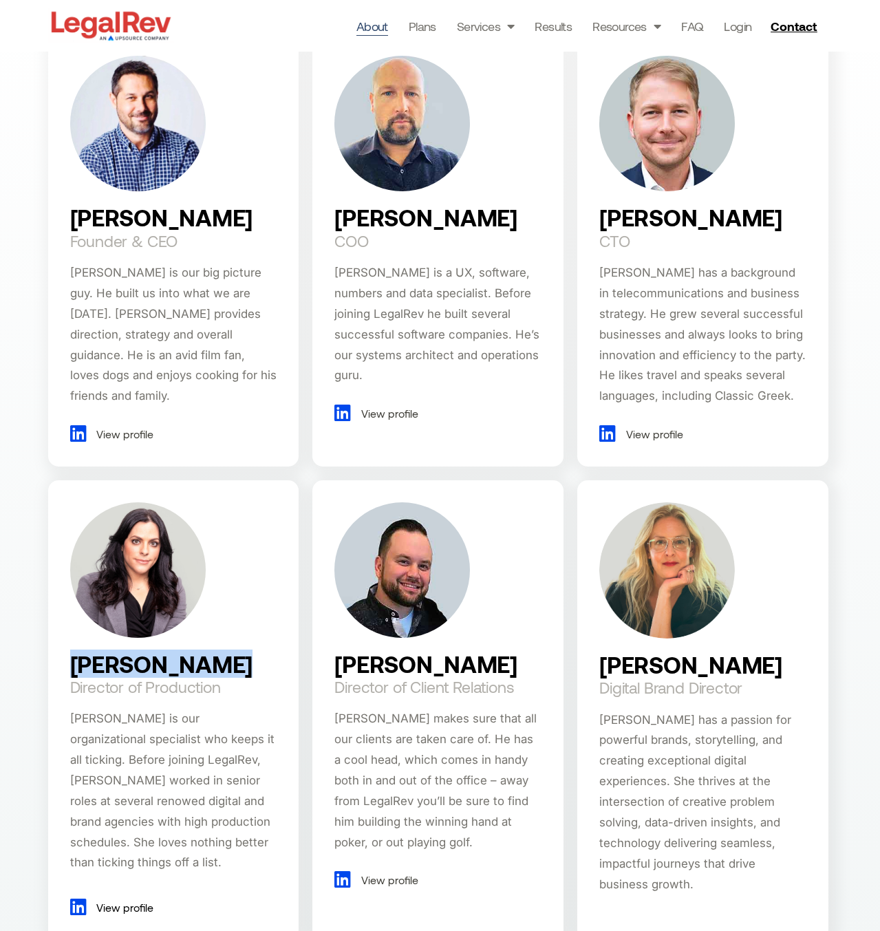
drag, startPoint x: 253, startPoint y: 666, endPoint x: 67, endPoint y: 670, distance: 185.2
click at [67, 670] on div "Rebecca Hamer Director of Production Rebecca is our organizational specialist w…" at bounding box center [173, 710] width 251 height 460
copy h2 "[PERSON_NAME]"
drag, startPoint x: 233, startPoint y: 692, endPoint x: 46, endPoint y: 687, distance: 187.3
click at [46, 687] on div "[PERSON_NAME] Founder & CEO [PERSON_NAME] is our big picture guy. He built us i…" at bounding box center [440, 632] width 880 height 1270
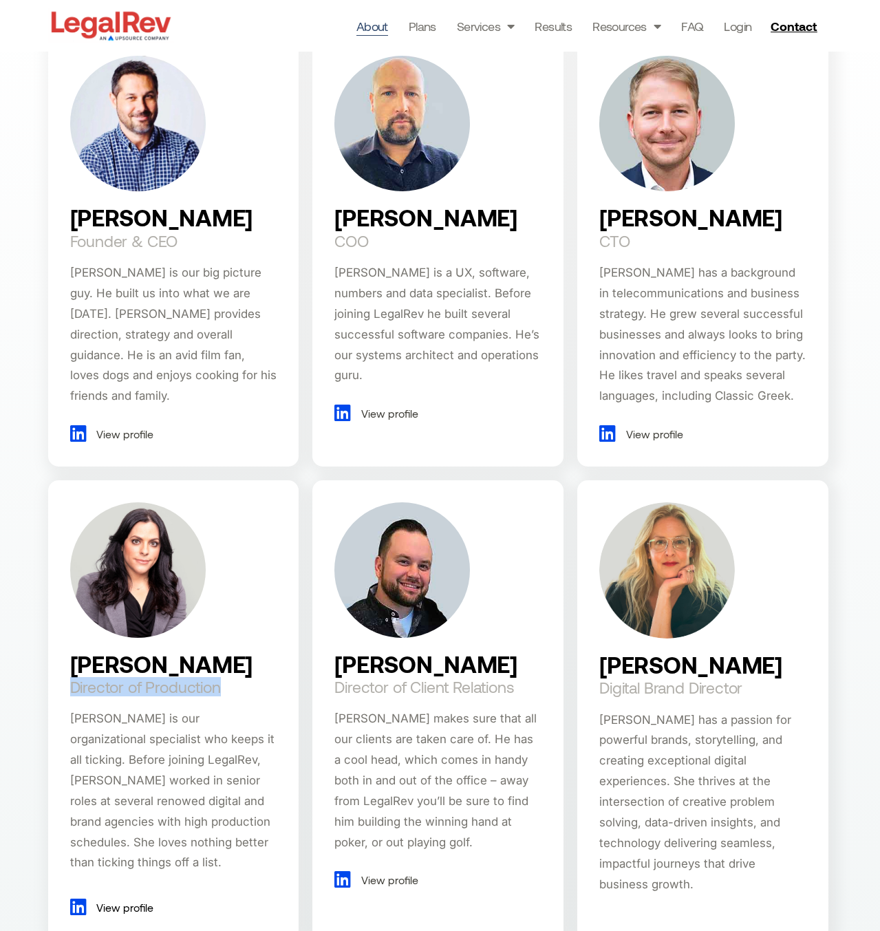
copy h2 "Director of Production"
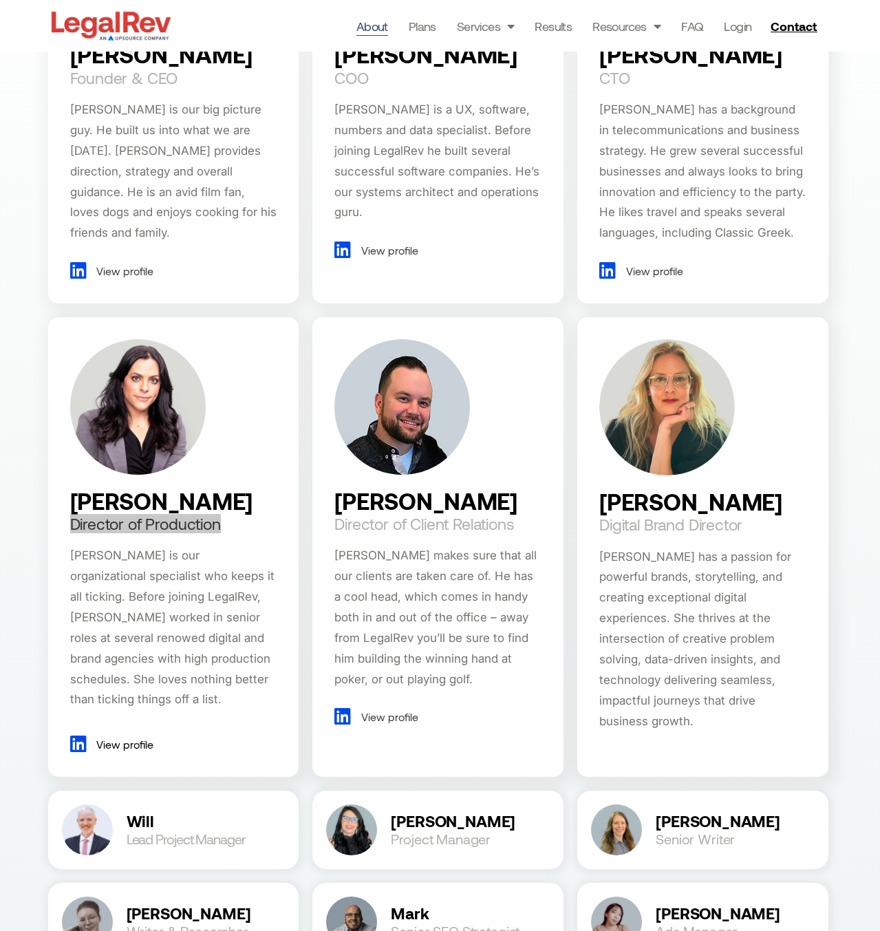
scroll to position [1111, 0]
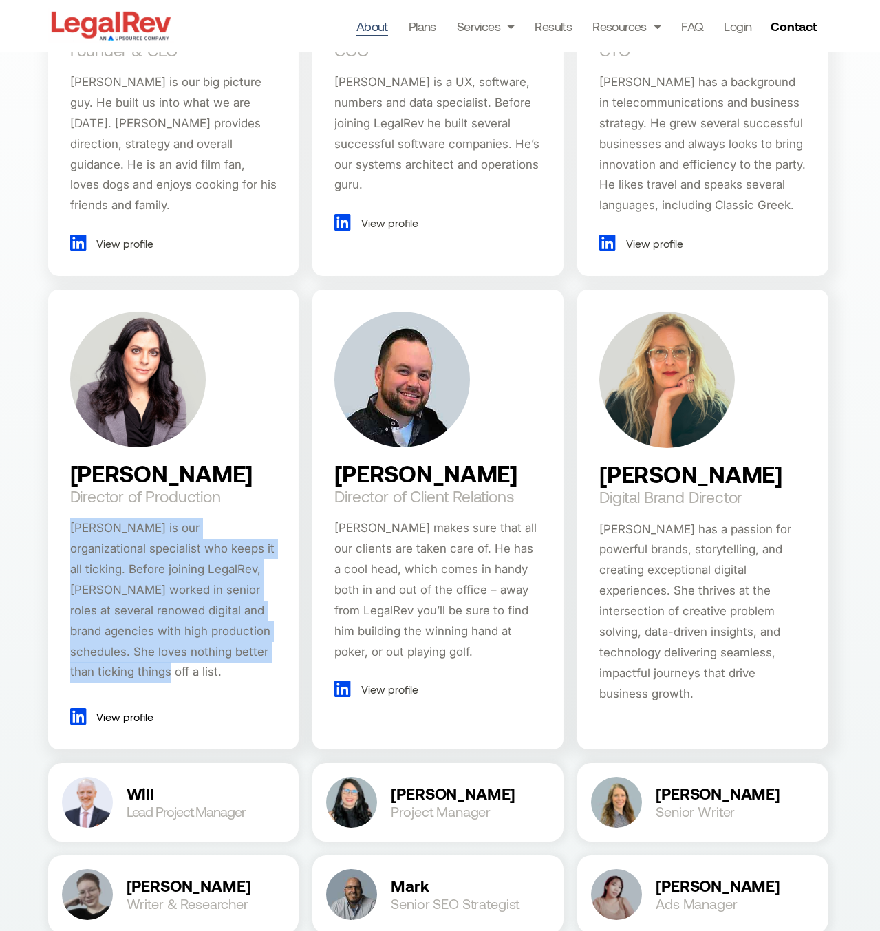
drag, startPoint x: 173, startPoint y: 672, endPoint x: 60, endPoint y: 523, distance: 187.6
click at [60, 523] on div "Rebecca Hamer Director of Production Rebecca is our organizational specialist w…" at bounding box center [173, 520] width 251 height 460
copy span "[PERSON_NAME] is our organizational specialist who keeps it all ticking. Before…"
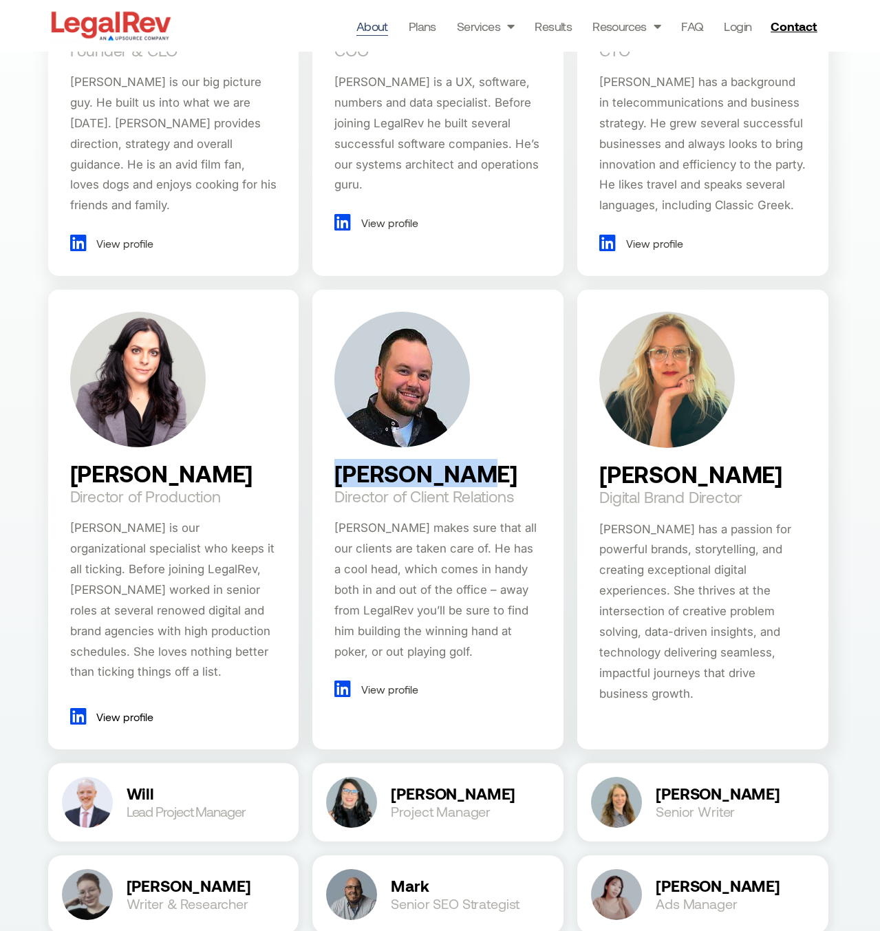
drag, startPoint x: 476, startPoint y: 473, endPoint x: 326, endPoint y: 478, distance: 150.1
click at [326, 478] on div "Drew Caseri Director of Client Relations Drew makes sure that all our clients a…" at bounding box center [437, 520] width 251 height 460
copy h2 "Drew Caseri"
drag, startPoint x: 525, startPoint y: 498, endPoint x: 338, endPoint y: 498, distance: 187.2
click at [338, 498] on div "Drew Caseri Director of Client Relations Drew makes sure that all our clients a…" at bounding box center [437, 520] width 251 height 460
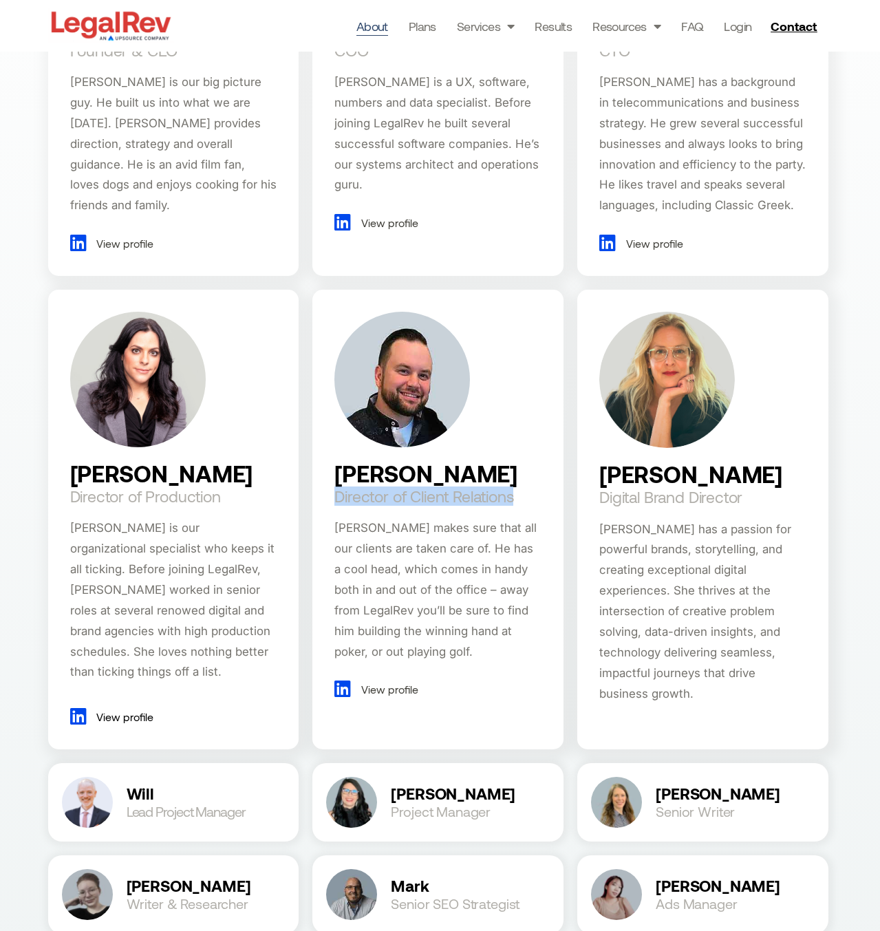
copy h2 "Director of Client Relations"
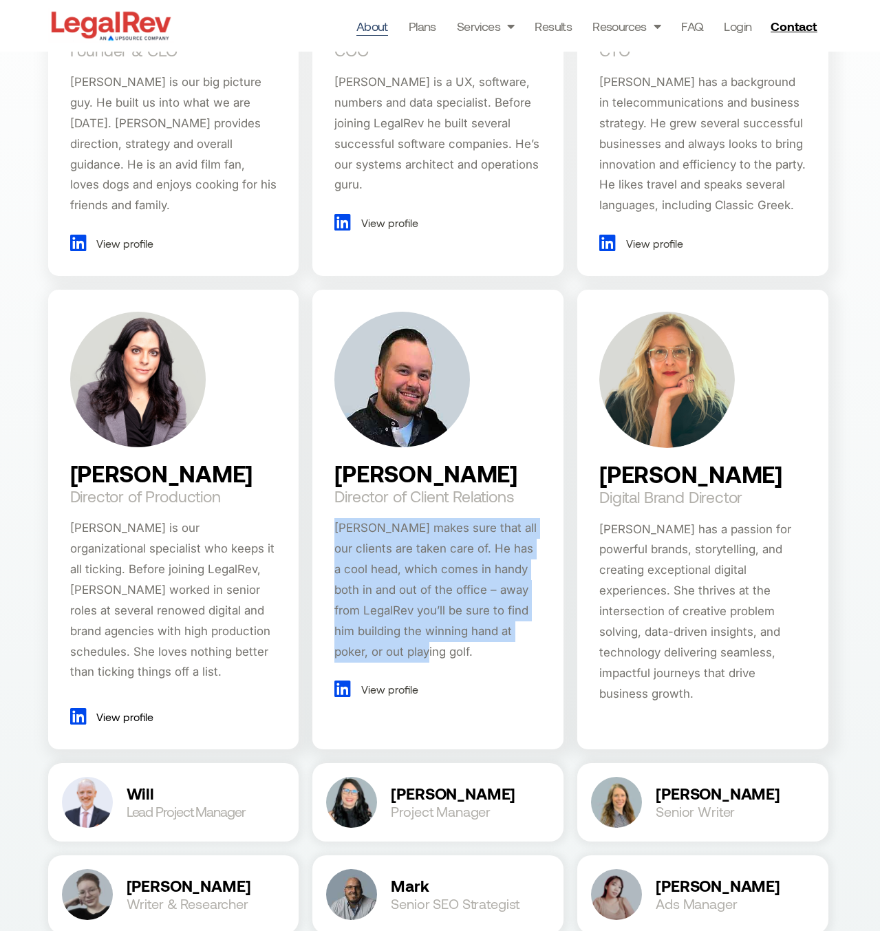
drag, startPoint x: 375, startPoint y: 656, endPoint x: 320, endPoint y: 533, distance: 134.3
click at [320, 533] on div "Drew Caseri Director of Client Relations Drew makes sure that all our clients a…" at bounding box center [437, 520] width 251 height 460
copy span "Drew makes sure that all our clients are taken care of. He has a cool head, whi…"
drag, startPoint x: 777, startPoint y: 475, endPoint x: 597, endPoint y: 477, distance: 179.6
click at [597, 477] on div "Danielle Muller Digital Brand Director Danielle has a passion for powerful bran…" at bounding box center [702, 520] width 251 height 460
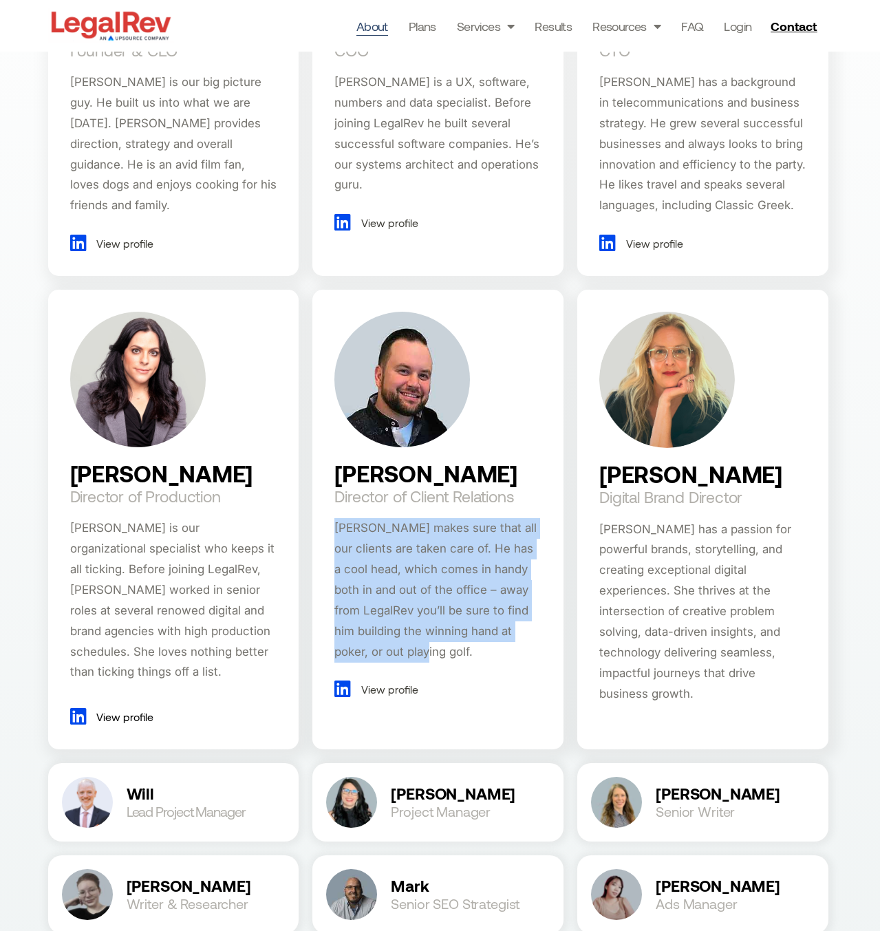
copy h2 "Danielle Muller"
drag, startPoint x: 759, startPoint y: 500, endPoint x: 621, endPoint y: 493, distance: 138.5
click at [621, 493] on div "Danielle Muller Digital Brand Director Danielle has a passion for powerful bran…" at bounding box center [702, 520] width 251 height 460
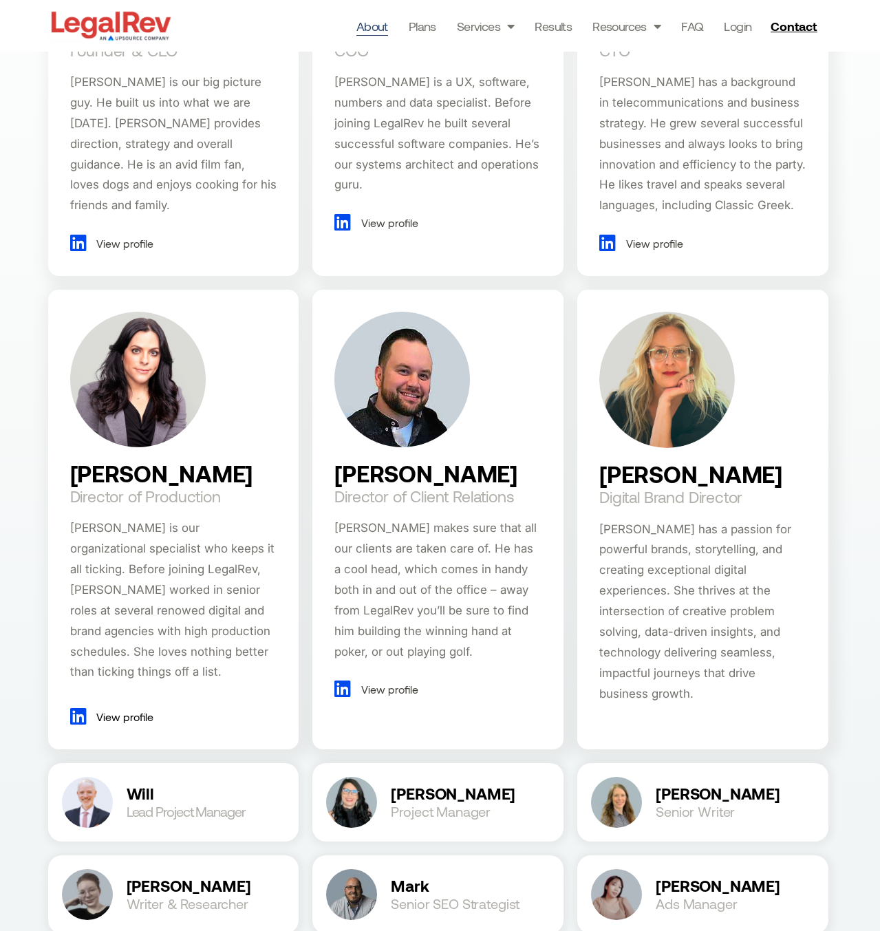
drag, startPoint x: 735, startPoint y: 501, endPoint x: 742, endPoint y: 500, distance: 7.0
click at [737, 500] on h2 "Digital Brand Director" at bounding box center [670, 497] width 143 height 17
drag, startPoint x: 683, startPoint y: 498, endPoint x: 602, endPoint y: 501, distance: 81.3
click at [602, 501] on div "Danielle Muller Digital Brand Director Danielle has a passion for powerful bran…" at bounding box center [702, 520] width 251 height 460
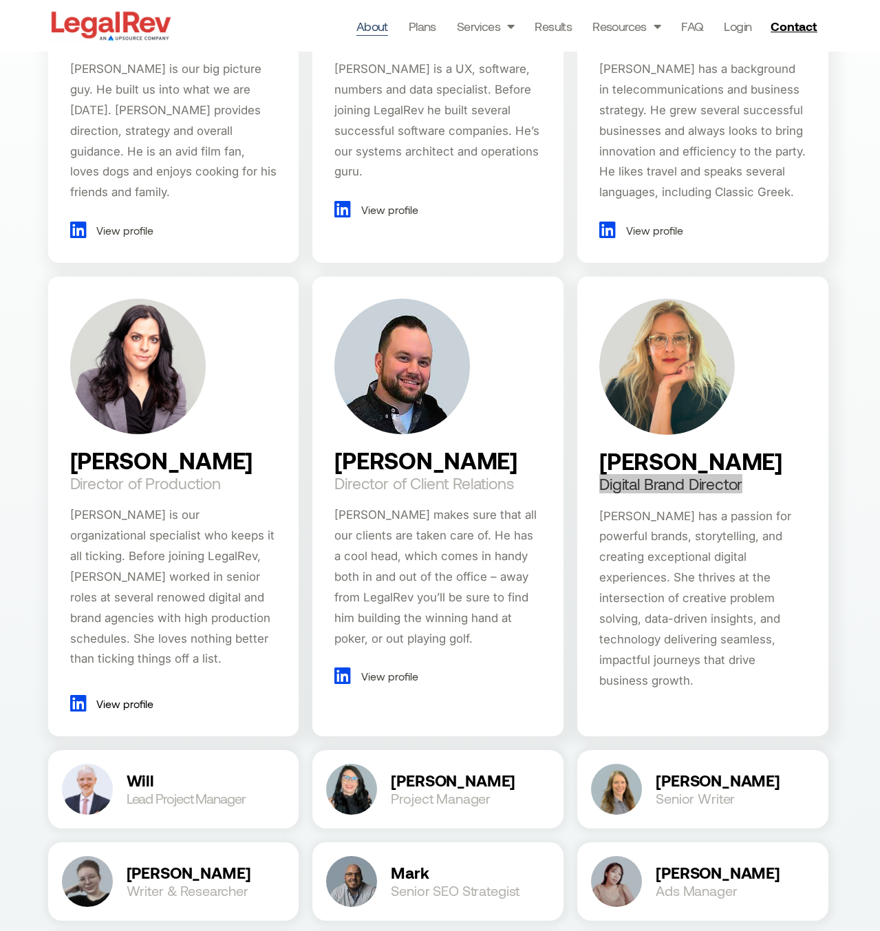
scroll to position [1162, 0]
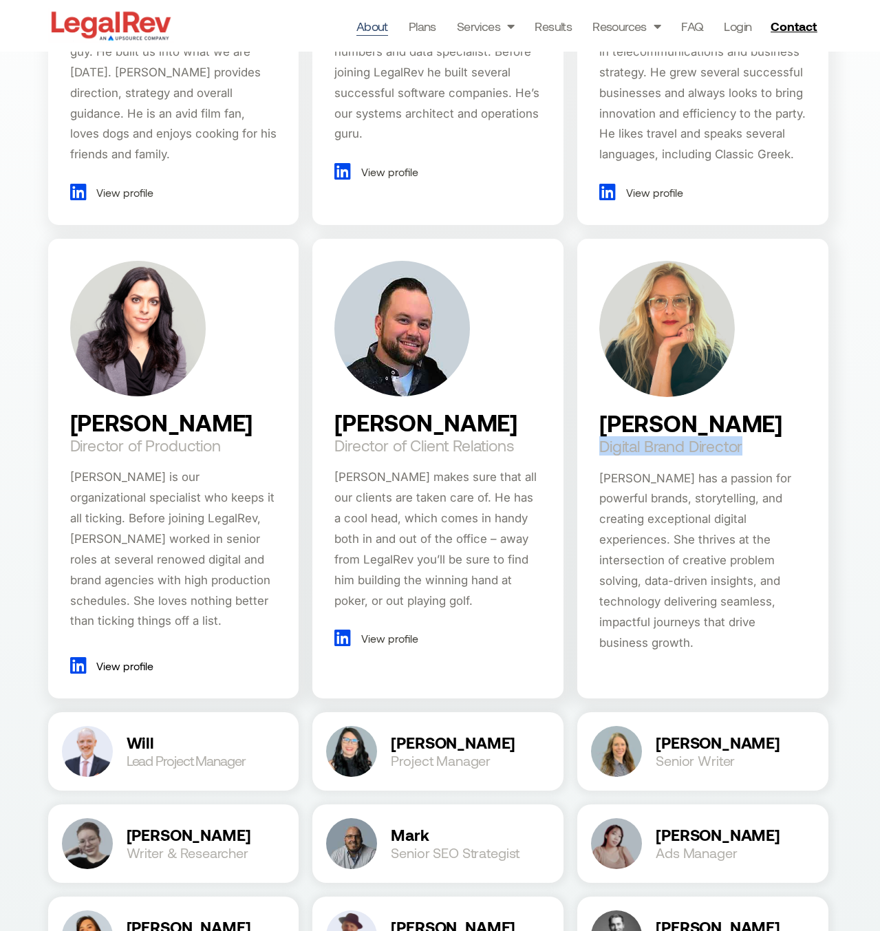
click at [650, 565] on div "Danielle has a passion for powerful brands, storytelling, and creating exceptio…" at bounding box center [702, 561] width 207 height 185
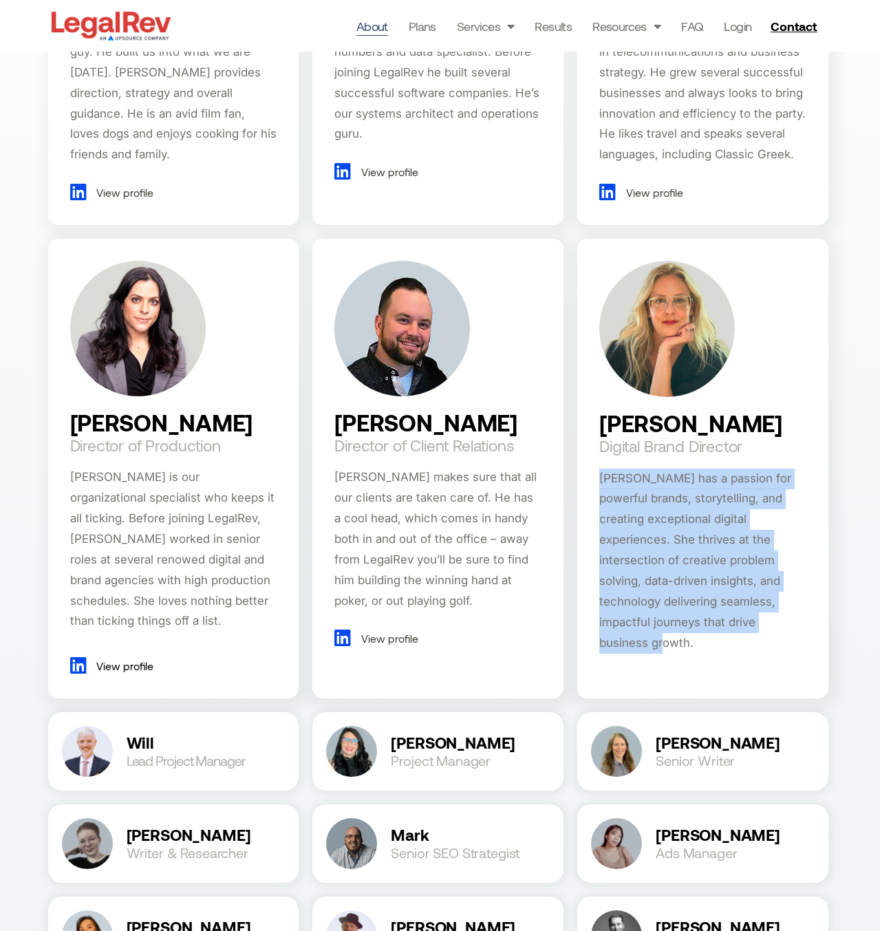
drag, startPoint x: 646, startPoint y: 619, endPoint x: 577, endPoint y: 487, distance: 148.7
click at [577, 487] on div "Danielle Muller Digital Brand Director Danielle has a passion for powerful bran…" at bounding box center [702, 469] width 251 height 460
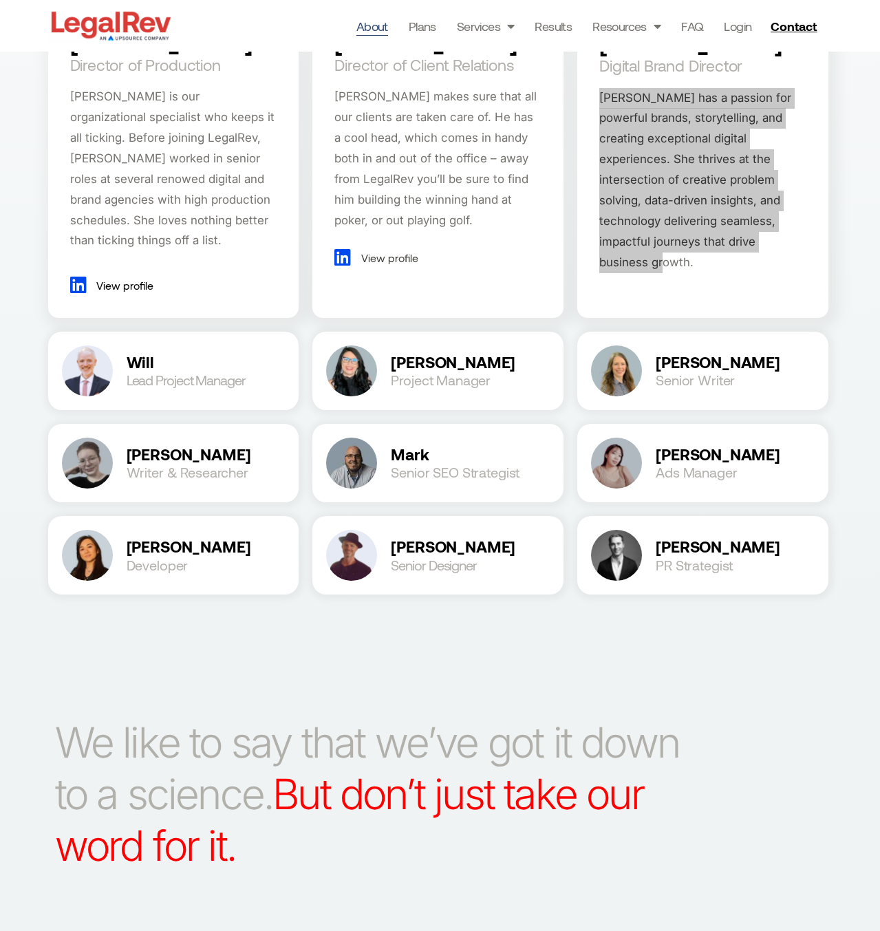
scroll to position [1562, 0]
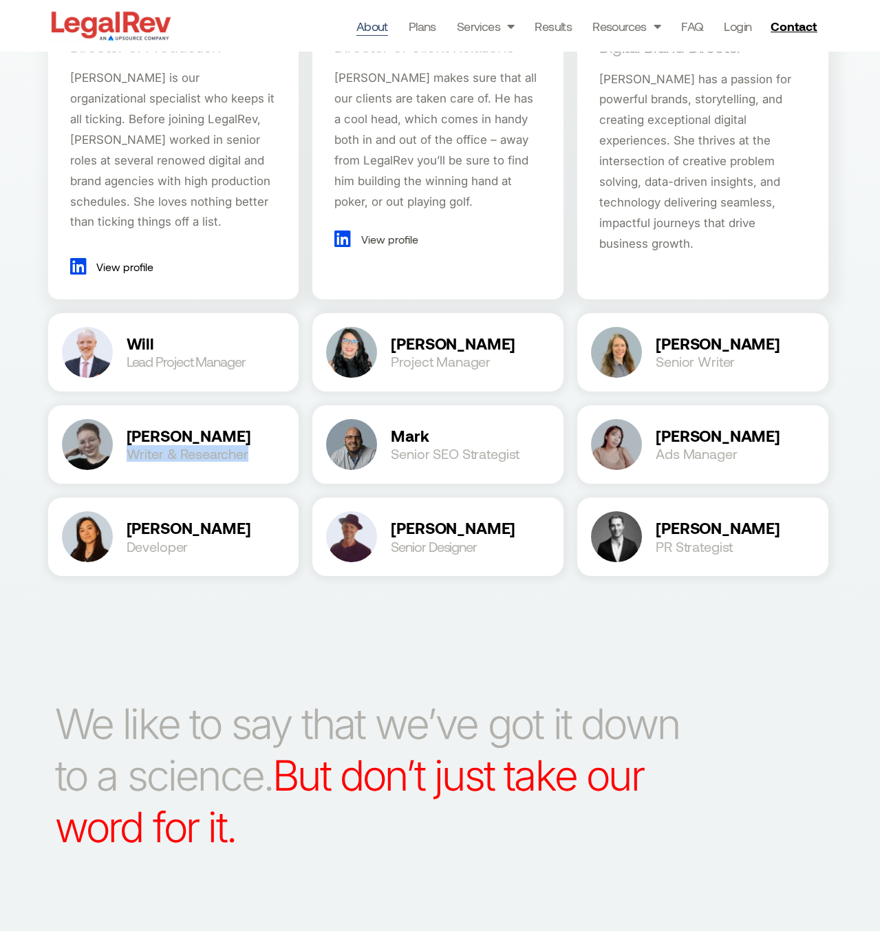
drag, startPoint x: 244, startPoint y: 457, endPoint x: 127, endPoint y: 453, distance: 117.8
click at [127, 453] on h2 "Writer & Researcher" at bounding box center [206, 454] width 159 height 14
drag, startPoint x: 483, startPoint y: 457, endPoint x: 394, endPoint y: 459, distance: 88.8
click at [394, 459] on h2 "Senior SEO Strategist" at bounding box center [470, 454] width 159 height 14
drag, startPoint x: 758, startPoint y: 456, endPoint x: 648, endPoint y: 455, distance: 109.4
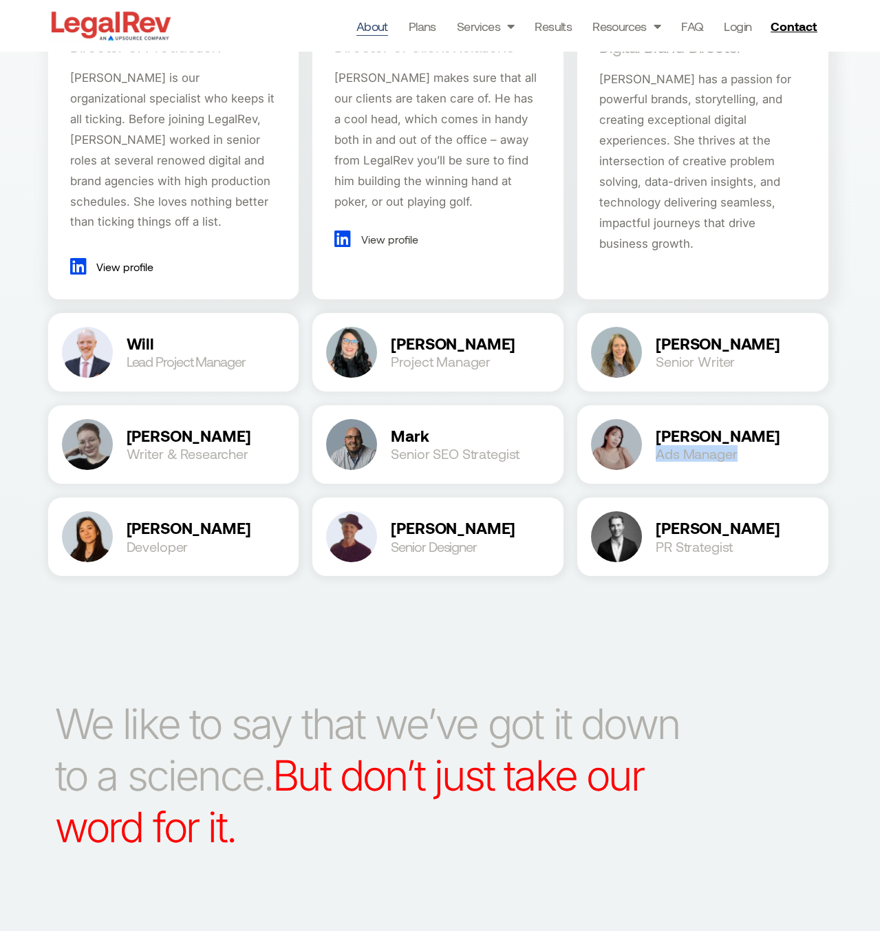
click at [659, 457] on h2 "Ads Manager" at bounding box center [735, 454] width 159 height 14
drag, startPoint x: 724, startPoint y: 553, endPoint x: 656, endPoint y: 553, distance: 68.1
click at [656, 553] on h2 "PR Strategist" at bounding box center [735, 547] width 159 height 14
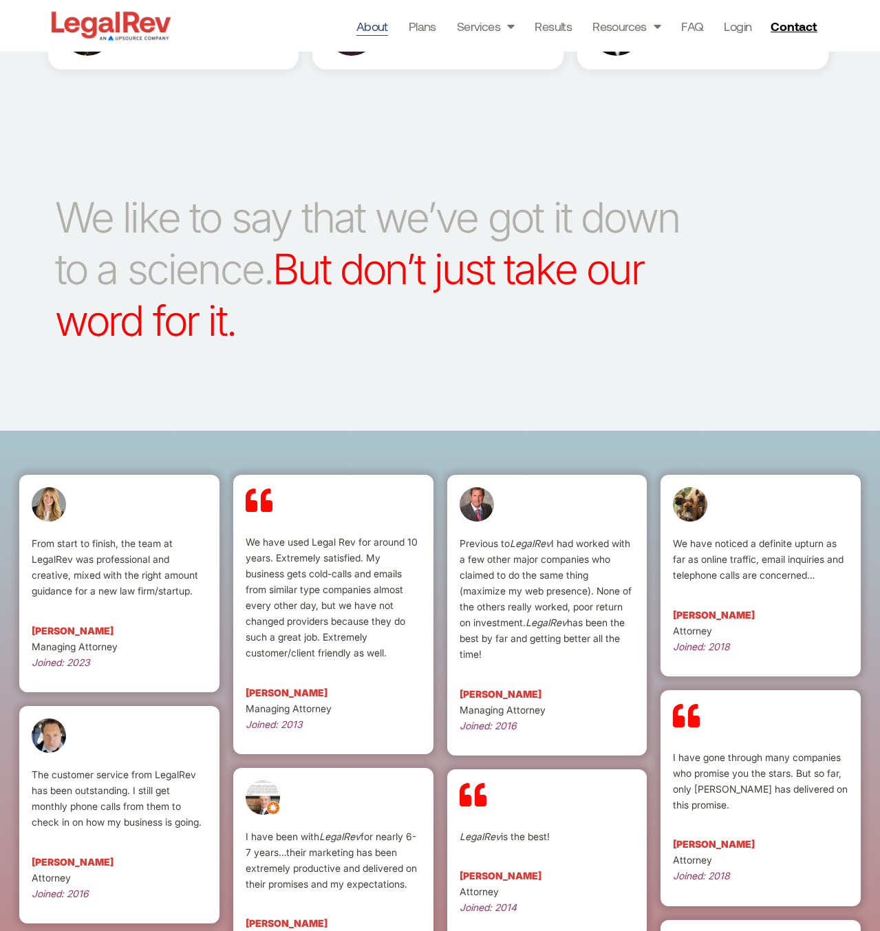
scroll to position [2045, 0]
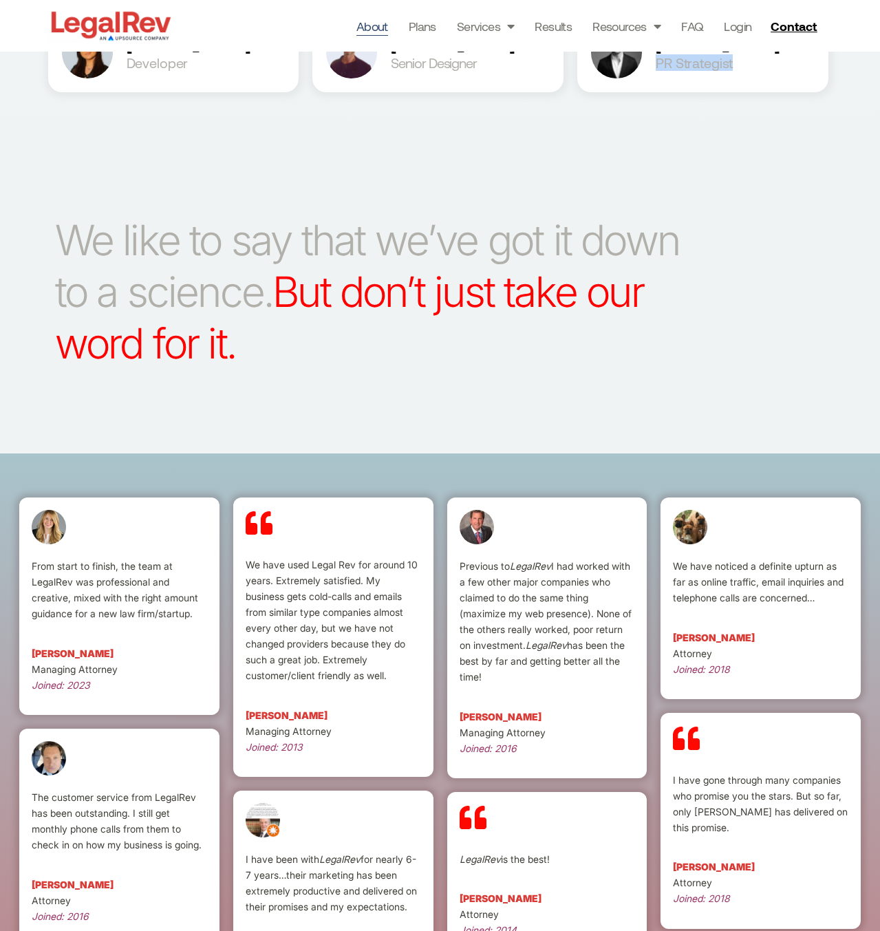
drag, startPoint x: 275, startPoint y: 355, endPoint x: 27, endPoint y: 224, distance: 280.5
click at [27, 224] on div "We like to say that we’ve got it down to a science. But don’t just take our wor…" at bounding box center [440, 298] width 880 height 312
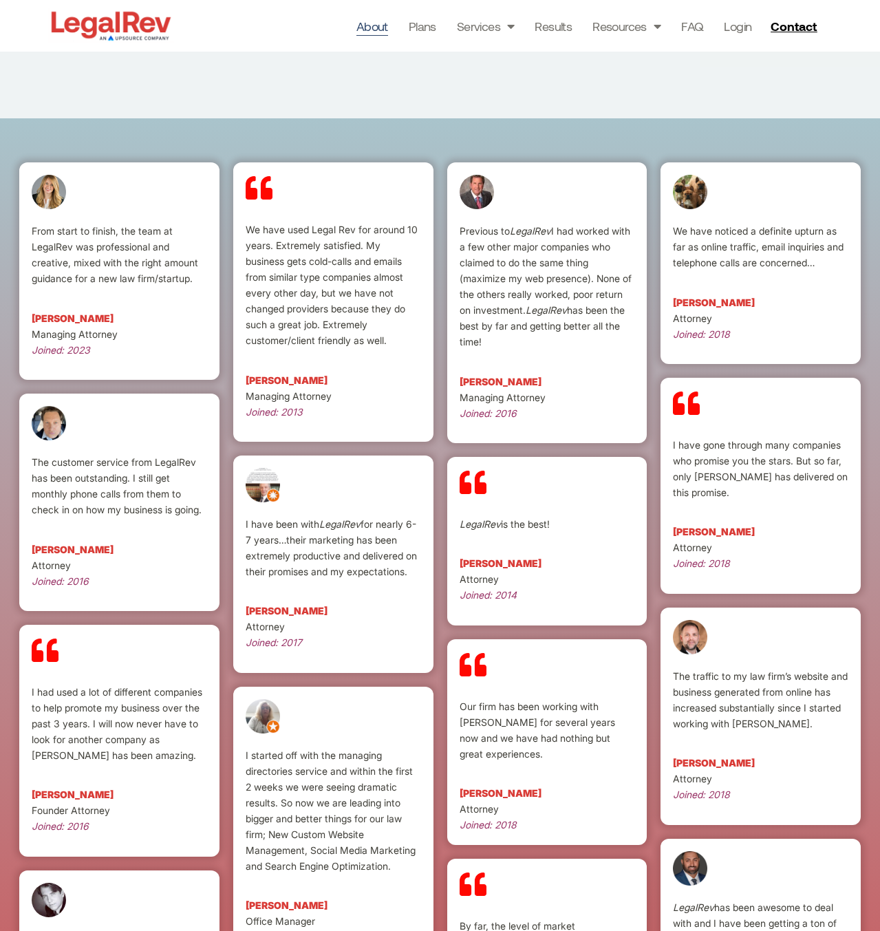
scroll to position [2487, 0]
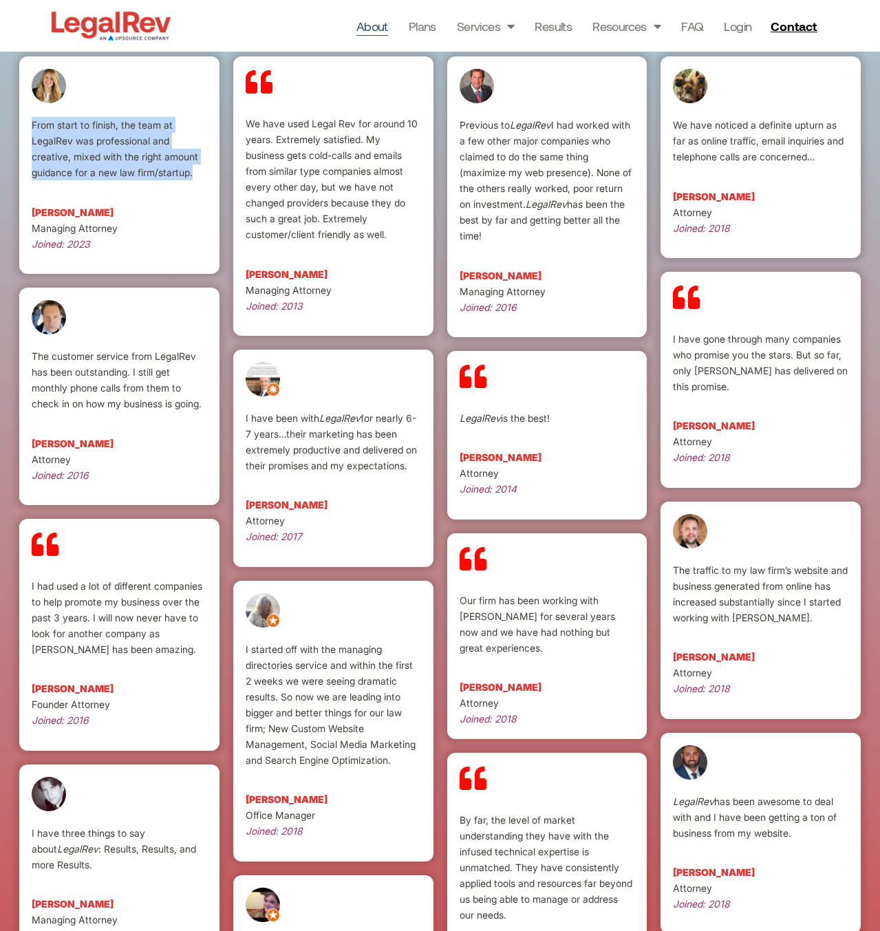
drag, startPoint x: 195, startPoint y: 171, endPoint x: 10, endPoint y: 123, distance: 191.3
click at [10, 123] on div "From start to finish, the team at LegalRev was professional and creative, mixed…" at bounding box center [440, 784] width 880 height 1545
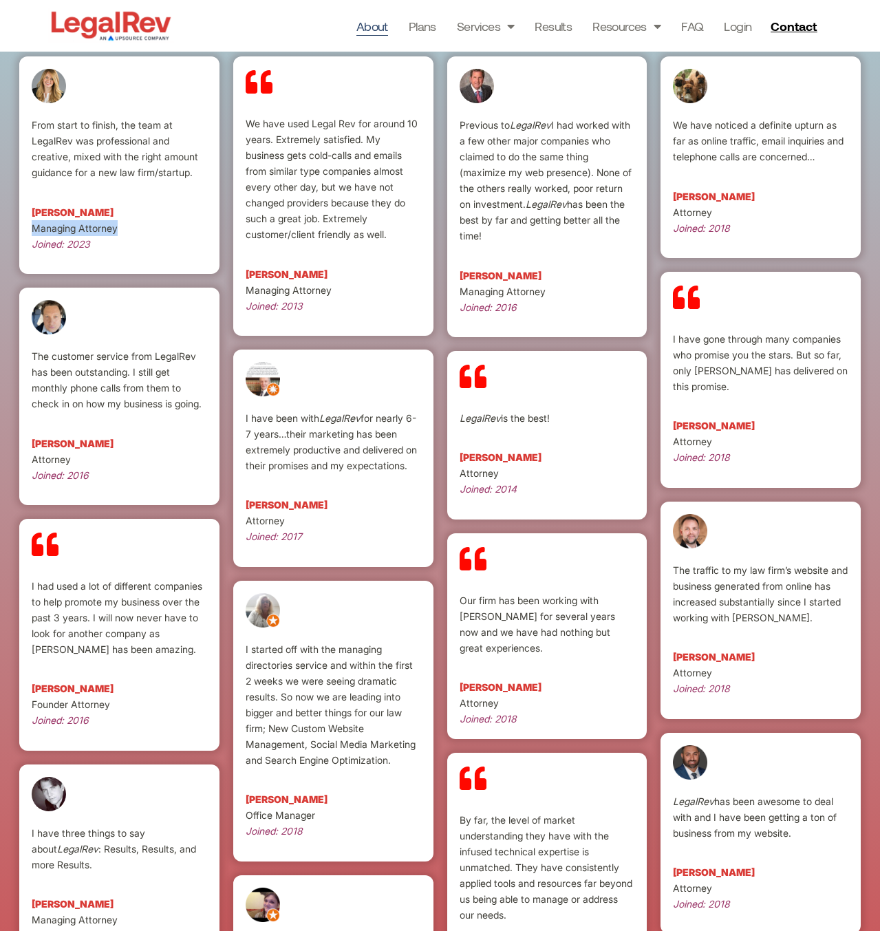
drag, startPoint x: 129, startPoint y: 224, endPoint x: 36, endPoint y: 229, distance: 93.1
click at [36, 229] on p "Miranda Fields Managing Attorney Joined: 2023" at bounding box center [119, 227] width 175 height 47
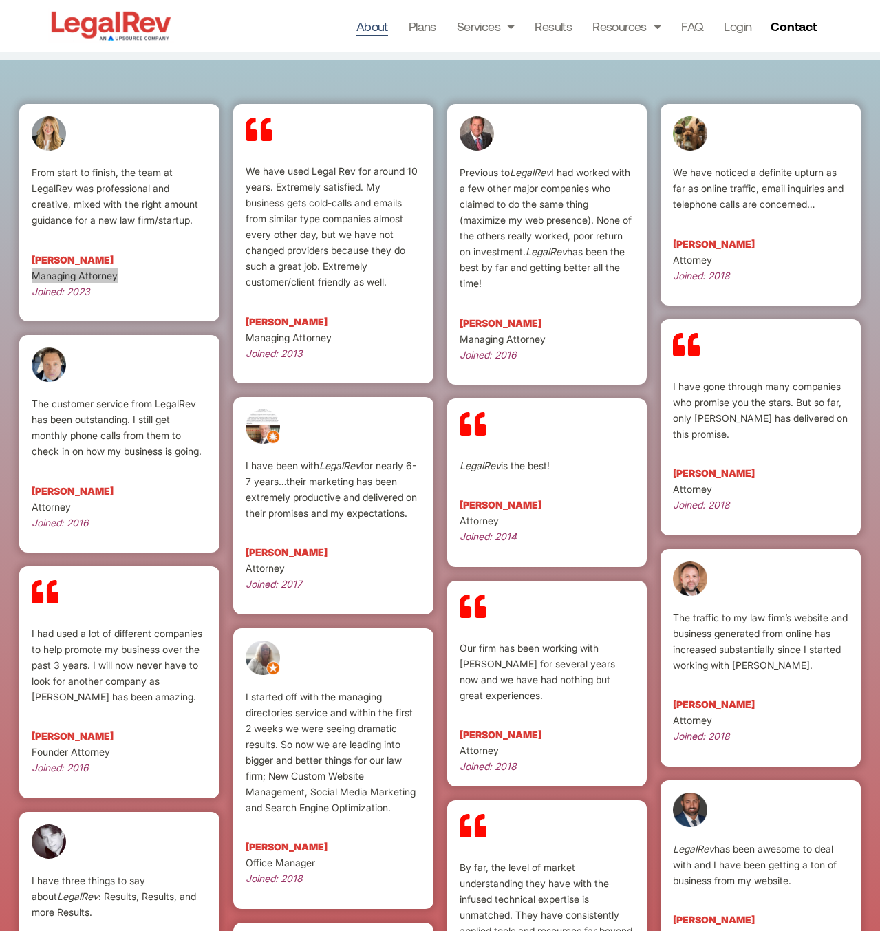
scroll to position [2444, 0]
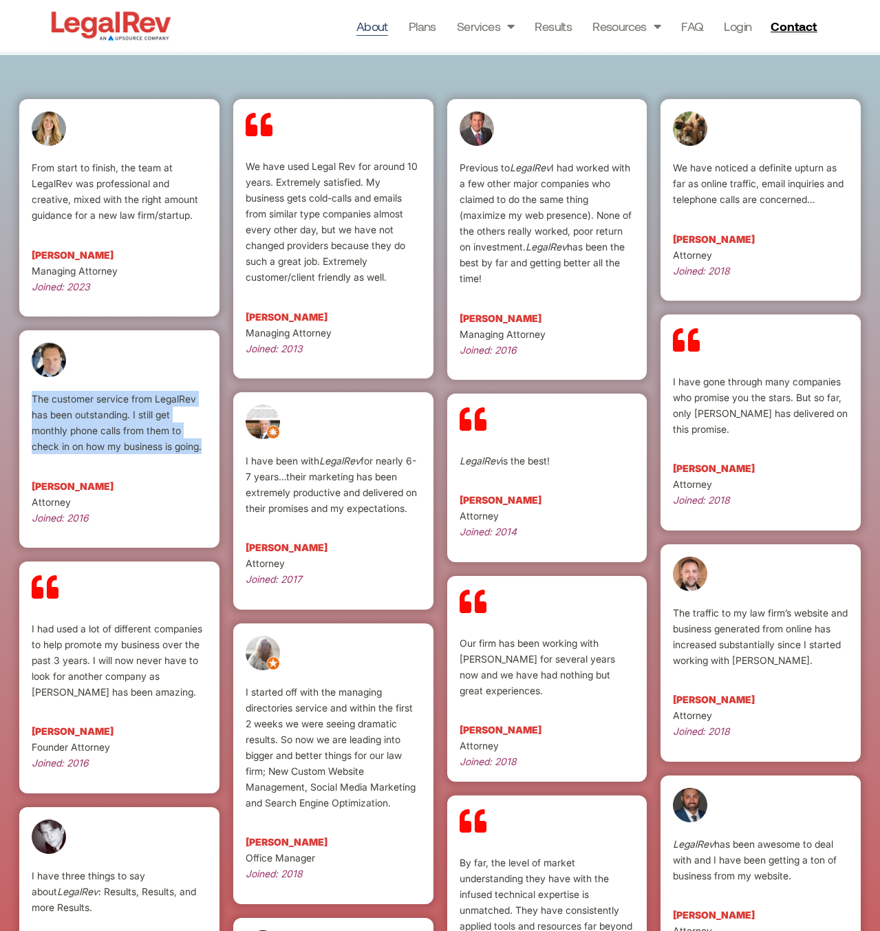
drag, startPoint x: 121, startPoint y: 438, endPoint x: 34, endPoint y: 400, distance: 94.6
click at [34, 400] on p "The customer service from LegalRev has been outstanding. I still get monthly ph…" at bounding box center [119, 422] width 175 height 63
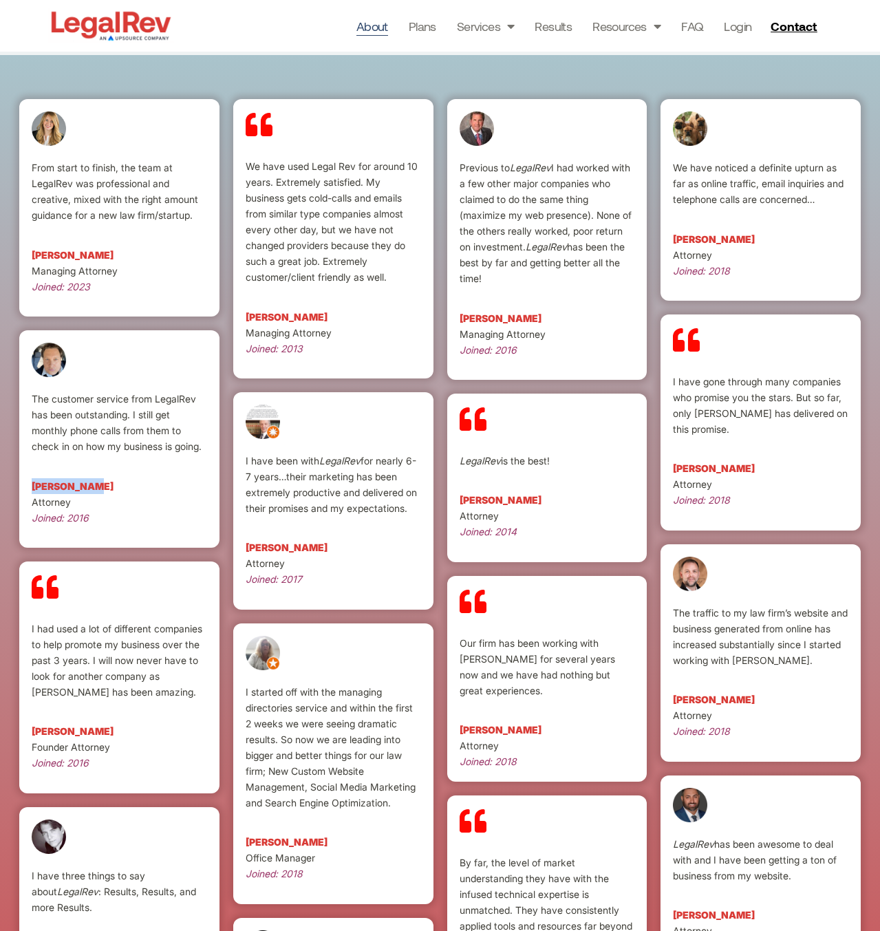
drag, startPoint x: 103, startPoint y: 488, endPoint x: 34, endPoint y: 487, distance: 68.8
click at [34, 487] on p "Ryan Ulrich Attorney Joined: 2016" at bounding box center [119, 501] width 175 height 47
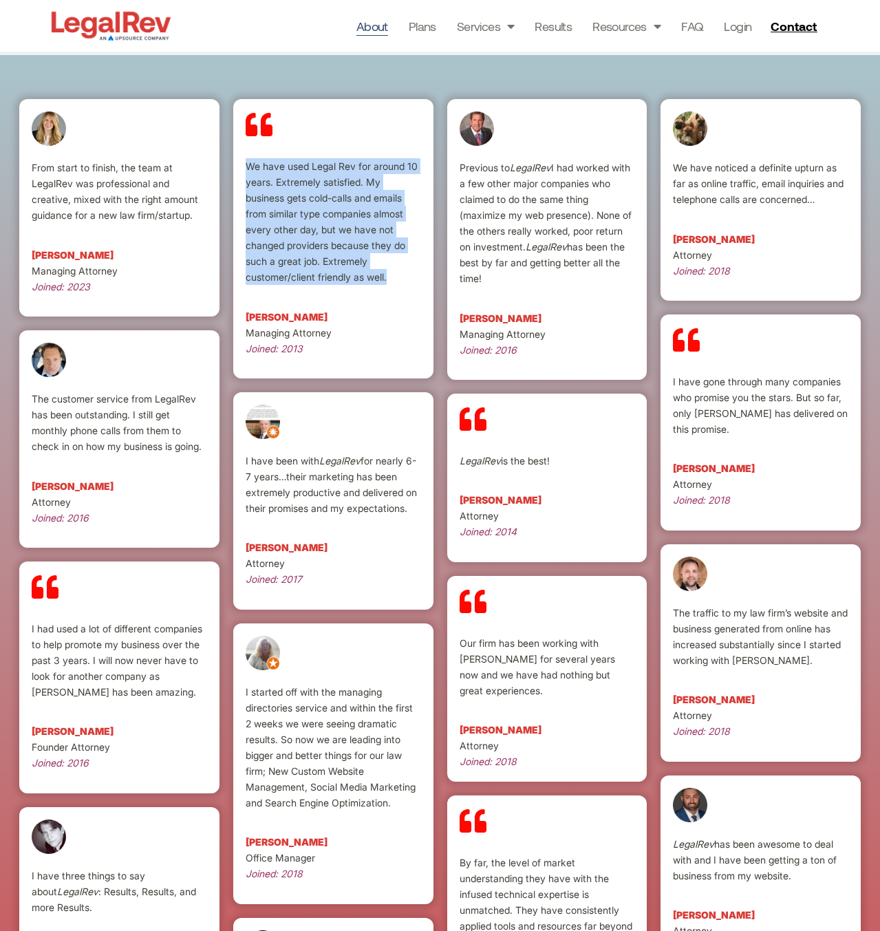
drag, startPoint x: 348, startPoint y: 260, endPoint x: 239, endPoint y: 171, distance: 140.8
click at [239, 171] on div "We have used Legal Rev for around 10 years. Extremely satisfied. My business ge…" at bounding box center [333, 238] width 200 height 279
drag, startPoint x: 385, startPoint y: 506, endPoint x: 239, endPoint y: 468, distance: 151.4
click at [239, 468] on div "I have been with LegalRev for nearly 6-7 years…their marketing has been extreme…" at bounding box center [333, 500] width 200 height 217
drag, startPoint x: 494, startPoint y: 279, endPoint x: 452, endPoint y: 174, distance: 112.7
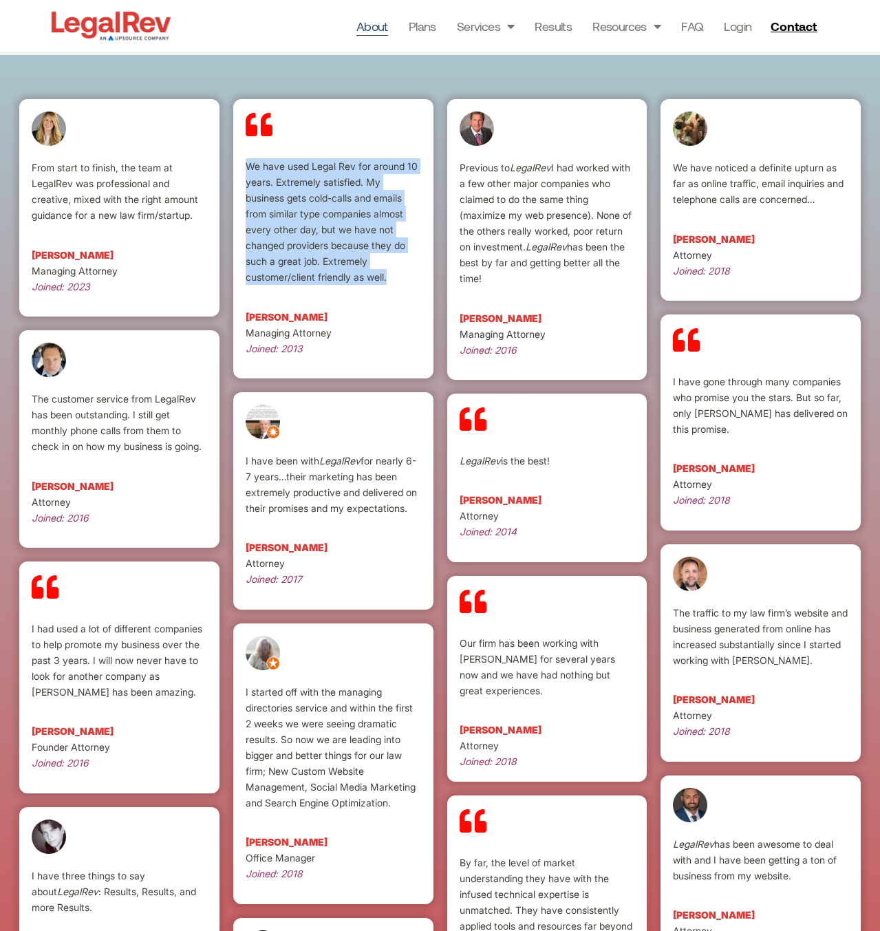
click at [452, 174] on div "Previous to LegalRev I had worked with a few other major companies who claimed …" at bounding box center [547, 239] width 200 height 281
drag, startPoint x: 504, startPoint y: 465, endPoint x: 459, endPoint y: 467, distance: 45.4
click at [460, 467] on p "LegalRev is the best!" at bounding box center [547, 461] width 175 height 16
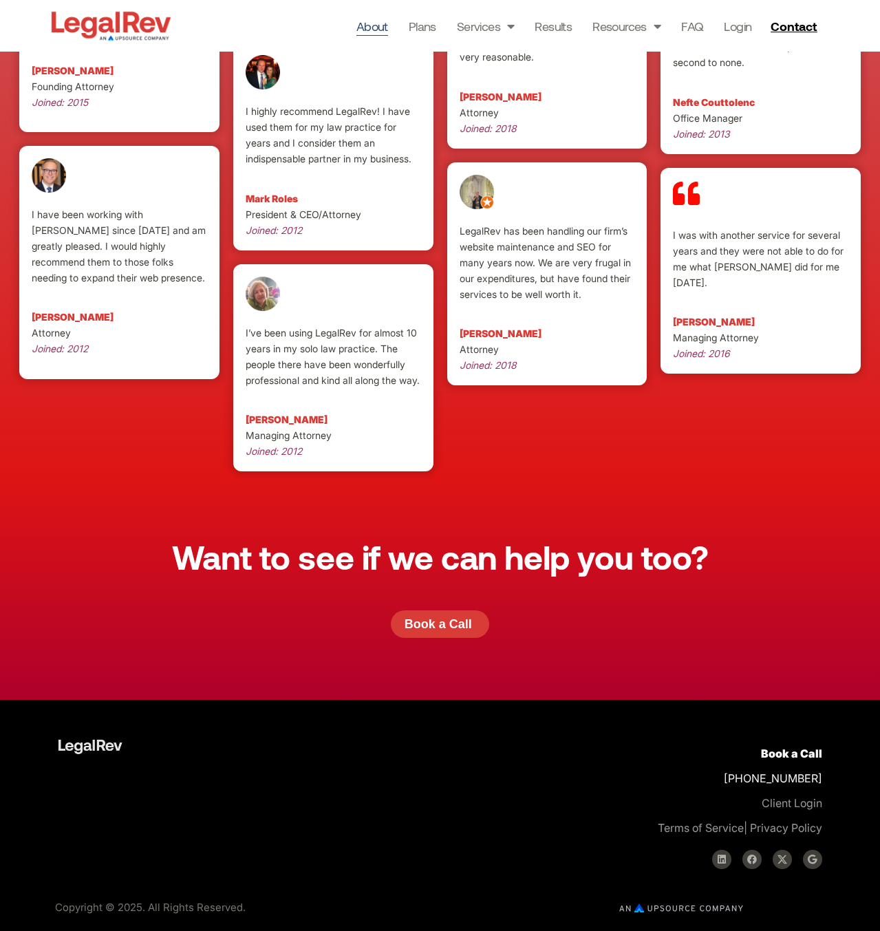
scroll to position [3565, 0]
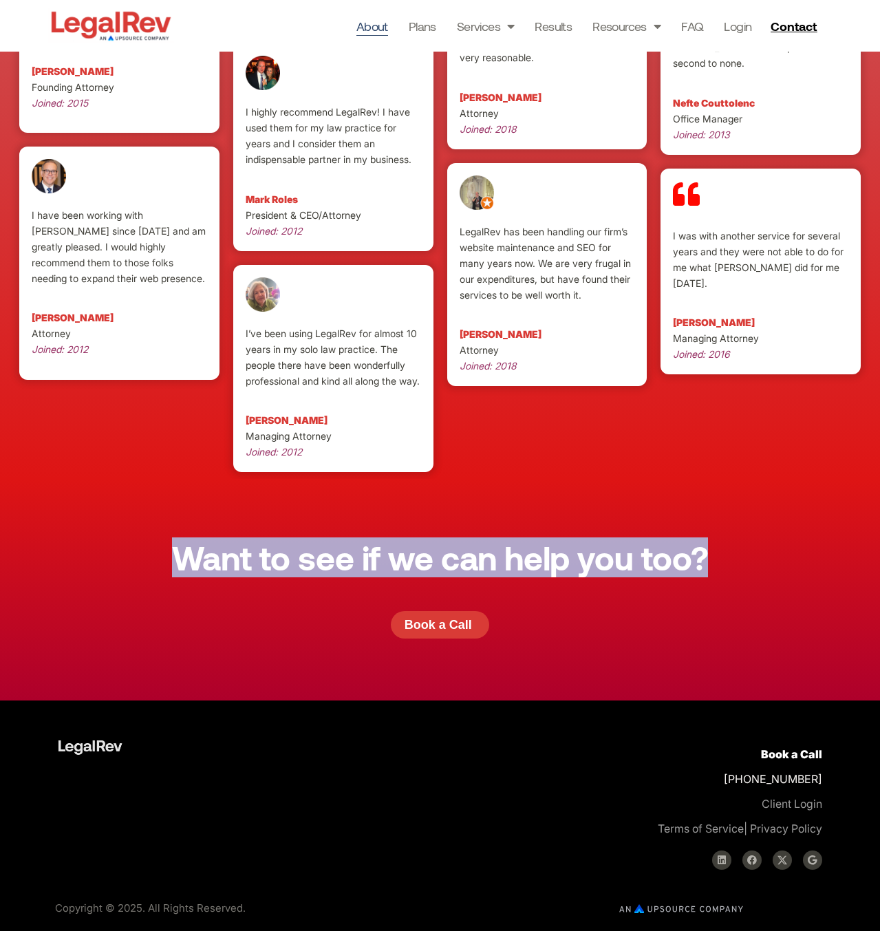
drag, startPoint x: 718, startPoint y: 560, endPoint x: 175, endPoint y: 572, distance: 543.1
click at [175, 572] on div "Want to see if we can help you too? Book a Call" at bounding box center [440, 590] width 785 height 222
